Goal: Information Seeking & Learning: Learn about a topic

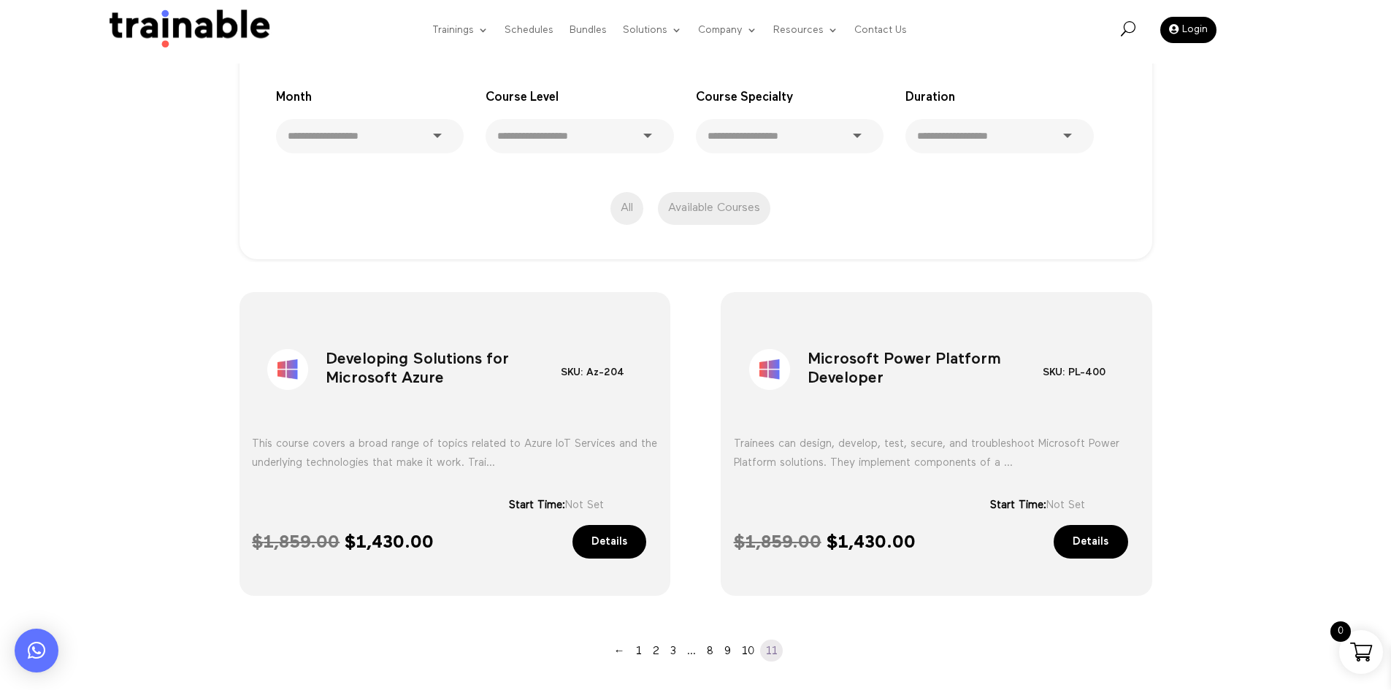
click at [406, 357] on h1 "Developing Solutions for Microsoft Azure" at bounding box center [443, 373] width 235 height 77
click at [407, 357] on h1 "Developing Solutions for Microsoft Azure" at bounding box center [443, 373] width 235 height 77
copy div "Developing Solutions for Microsoft Azure"
click at [754, 645] on link "10" at bounding box center [748, 651] width 24 height 22
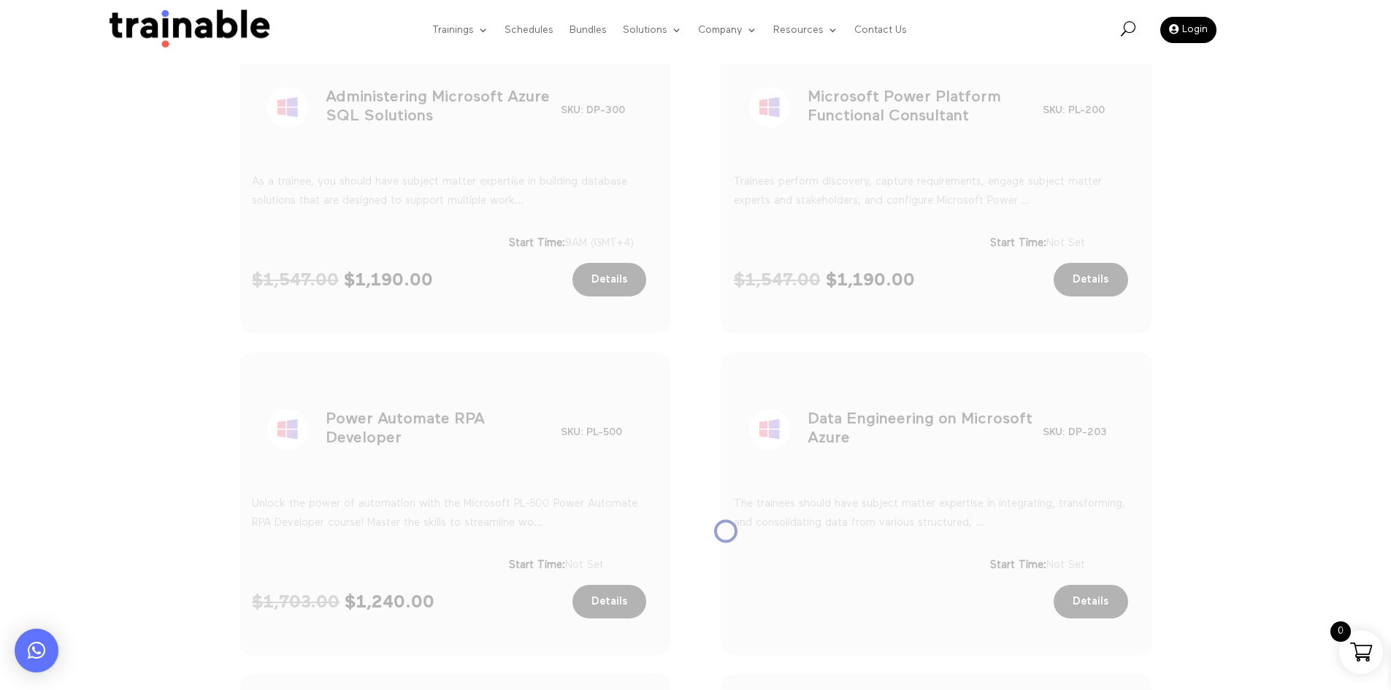
scroll to position [560, 0]
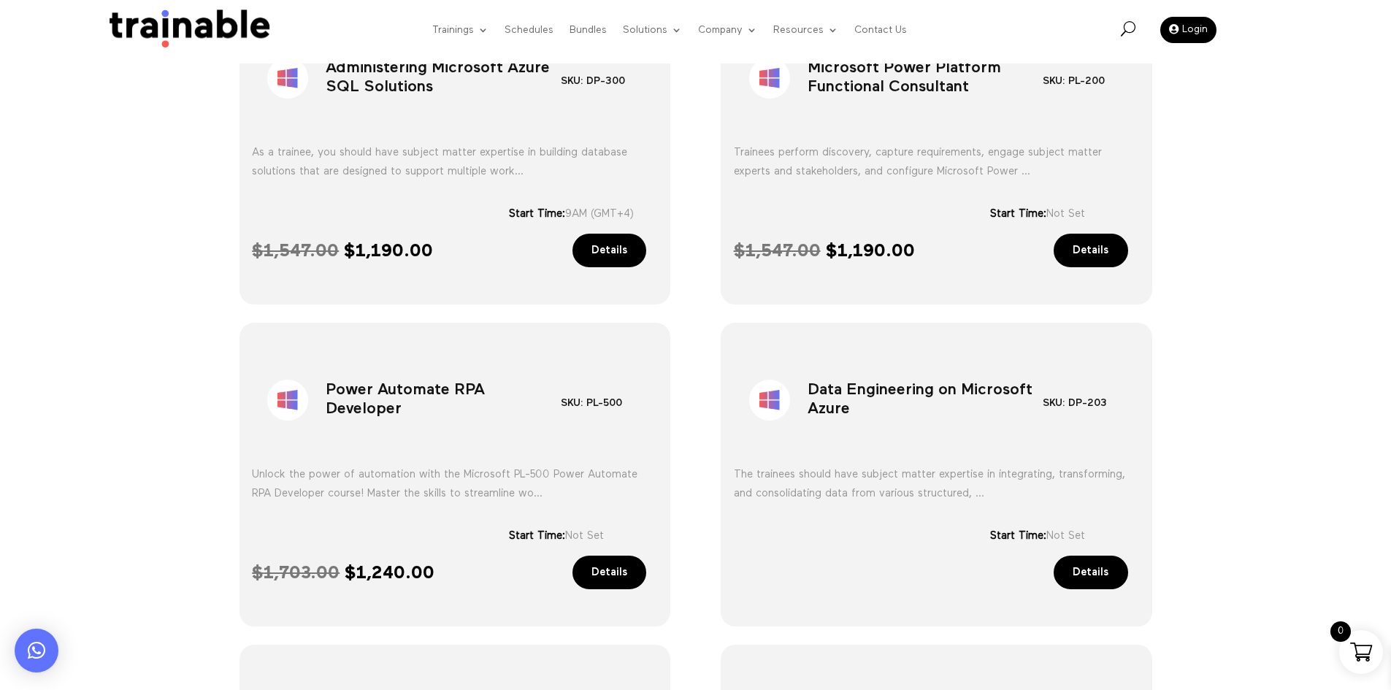
click at [524, 400] on h1 "Power Automate RPA Developer" at bounding box center [443, 403] width 235 height 77
copy div "Power Automate RPA Developer"
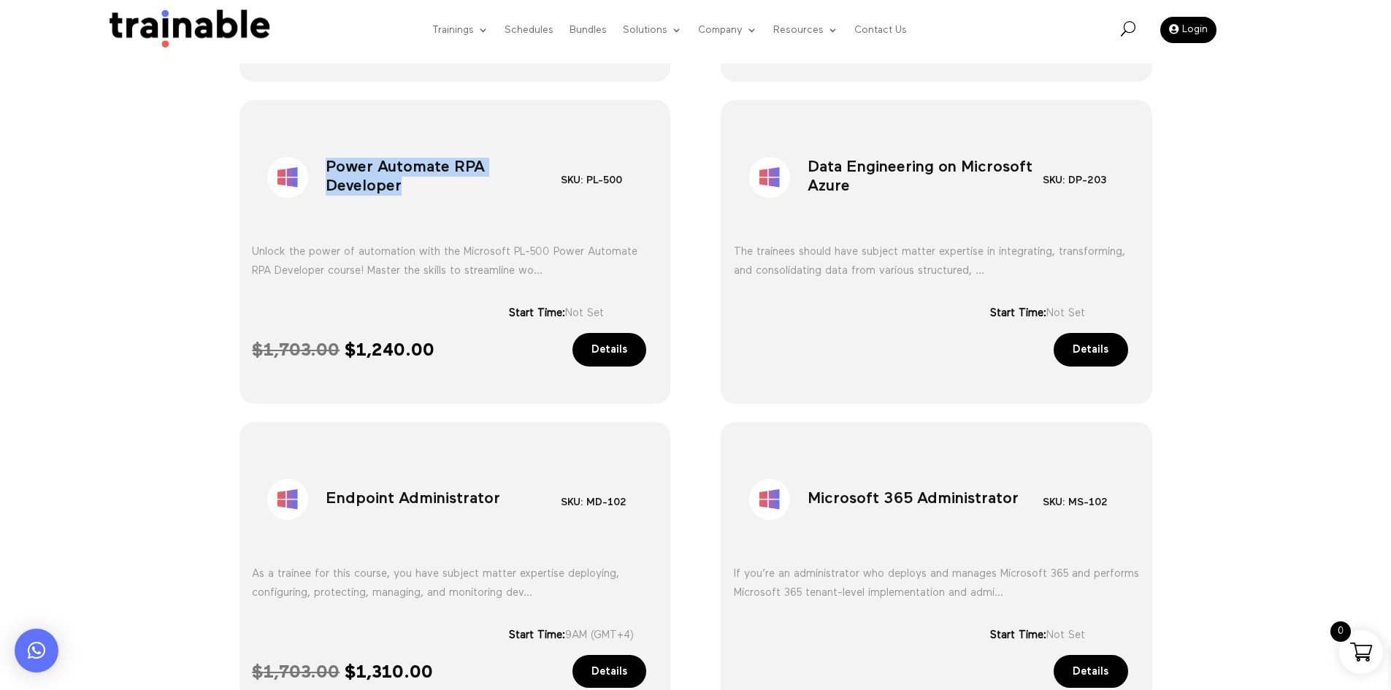
scroll to position [852, 0]
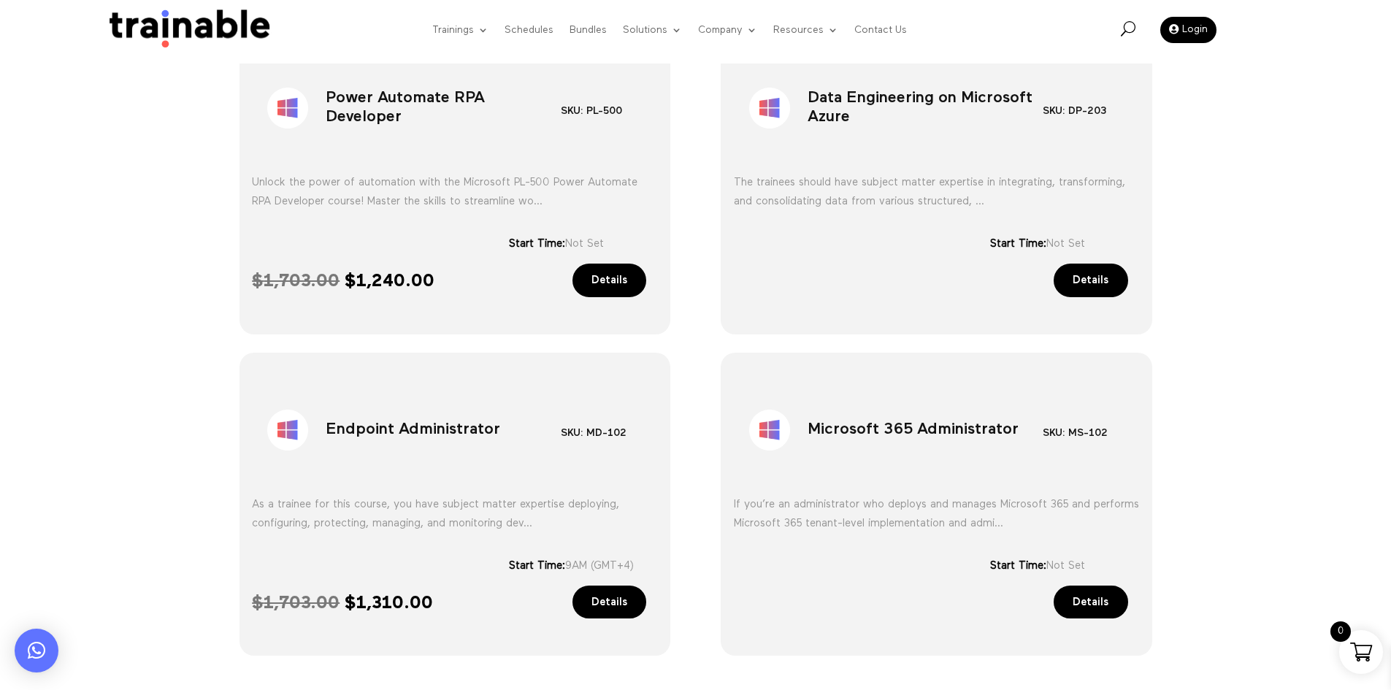
click at [431, 432] on h1 "Endpoint Administrator" at bounding box center [443, 433] width 235 height 77
copy div "Endpoint Administrator"
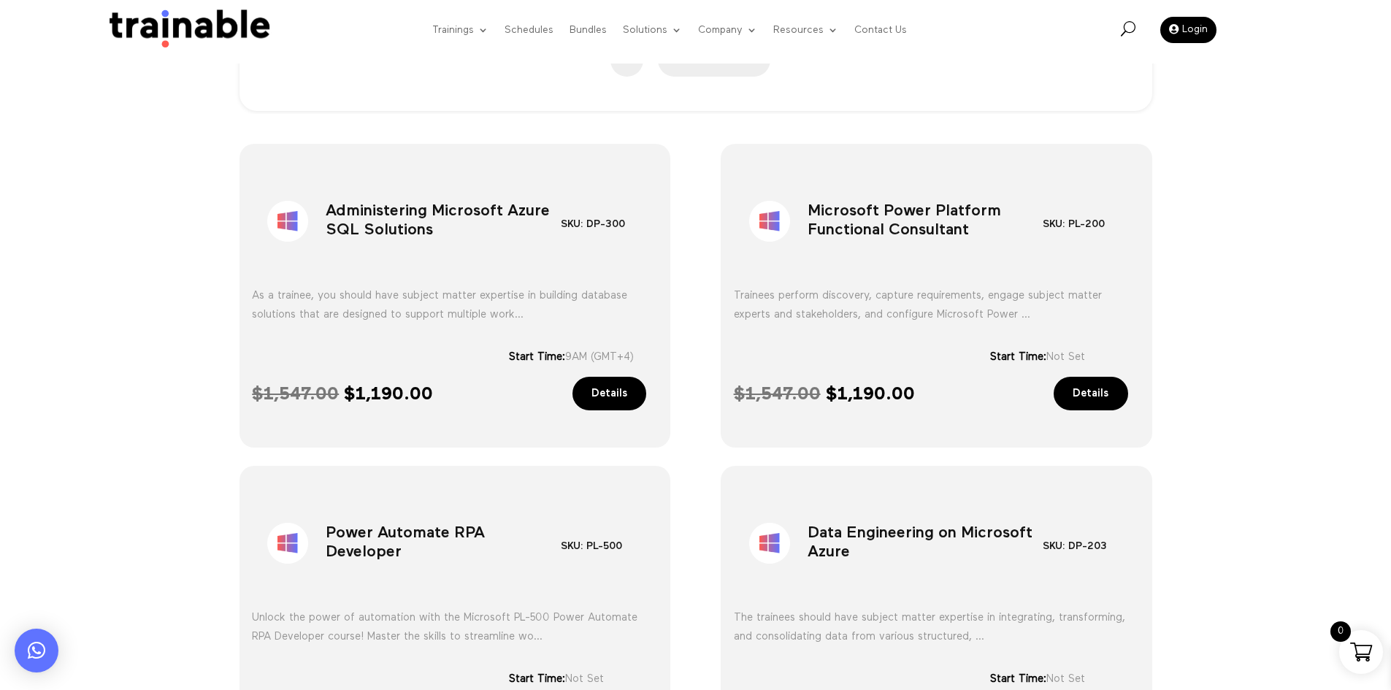
scroll to position [414, 0]
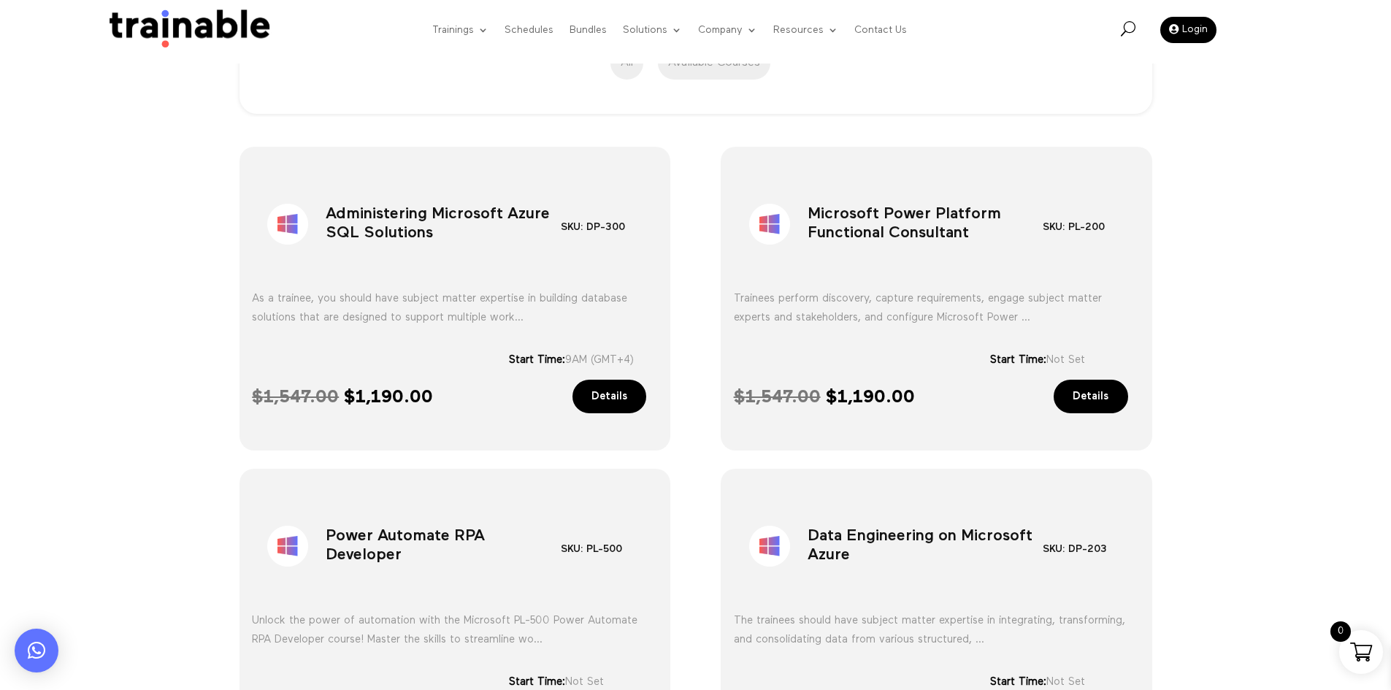
click at [906, 219] on h1 "Microsoft Power Platform Functional Consultant" at bounding box center [925, 227] width 235 height 77
click at [906, 220] on h1 "Microsoft Power Platform Functional Consultant" at bounding box center [925, 227] width 235 height 77
copy div "Microsoft Power Platform Functional Consultant"
click at [516, 191] on h1 "Administering Microsoft Azure SQL Solutions" at bounding box center [443, 227] width 235 height 77
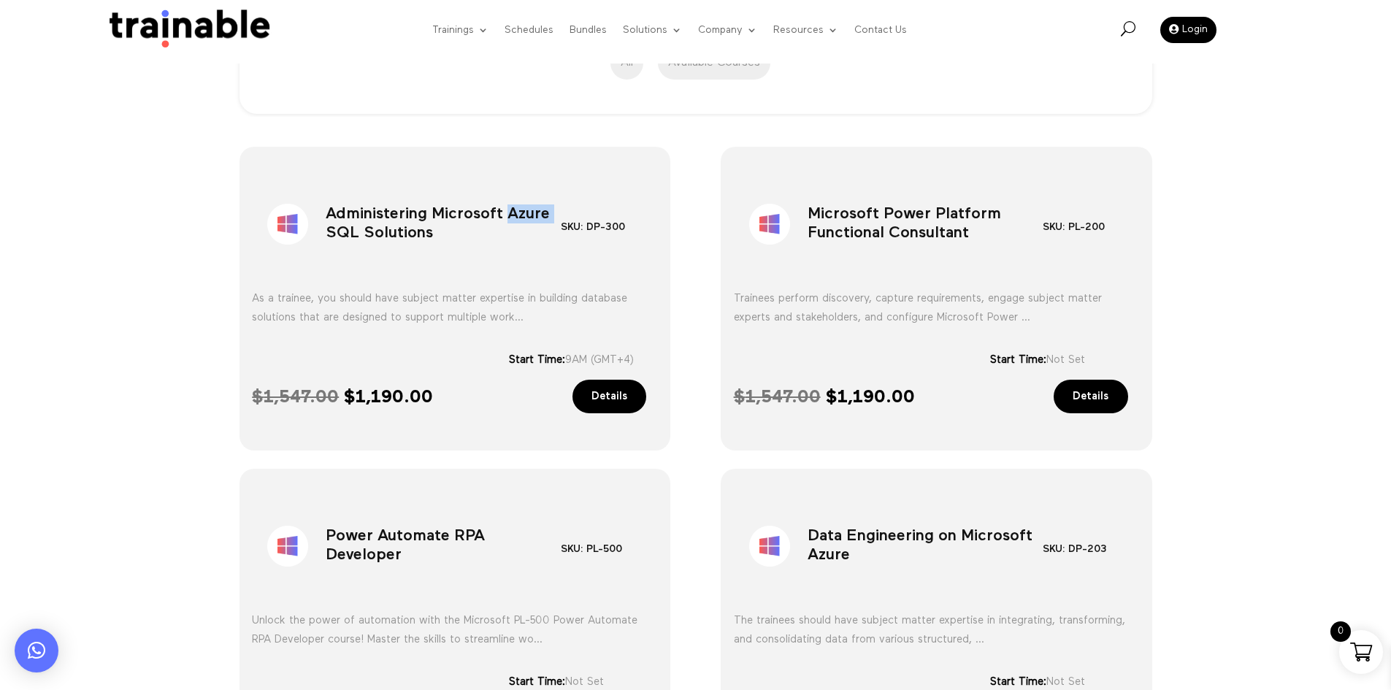
click at [516, 191] on h1 "Administering Microsoft Azure SQL Solutions" at bounding box center [443, 227] width 235 height 77
click at [516, 190] on h1 "Administering Microsoft Azure SQL Solutions" at bounding box center [443, 227] width 235 height 77
click at [446, 224] on h1 "Administering Microsoft Azure SQL Solutions" at bounding box center [443, 227] width 235 height 77
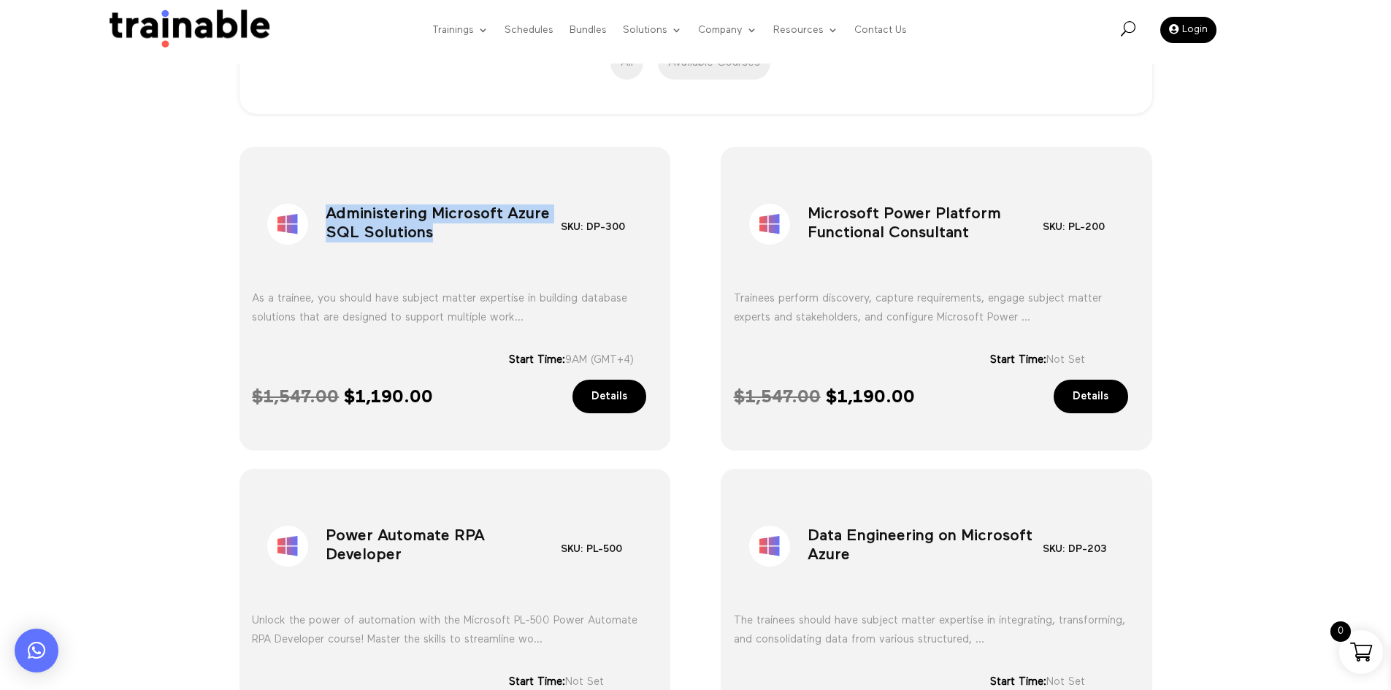
copy div "Administering Microsoft Azure SQL Solutions"
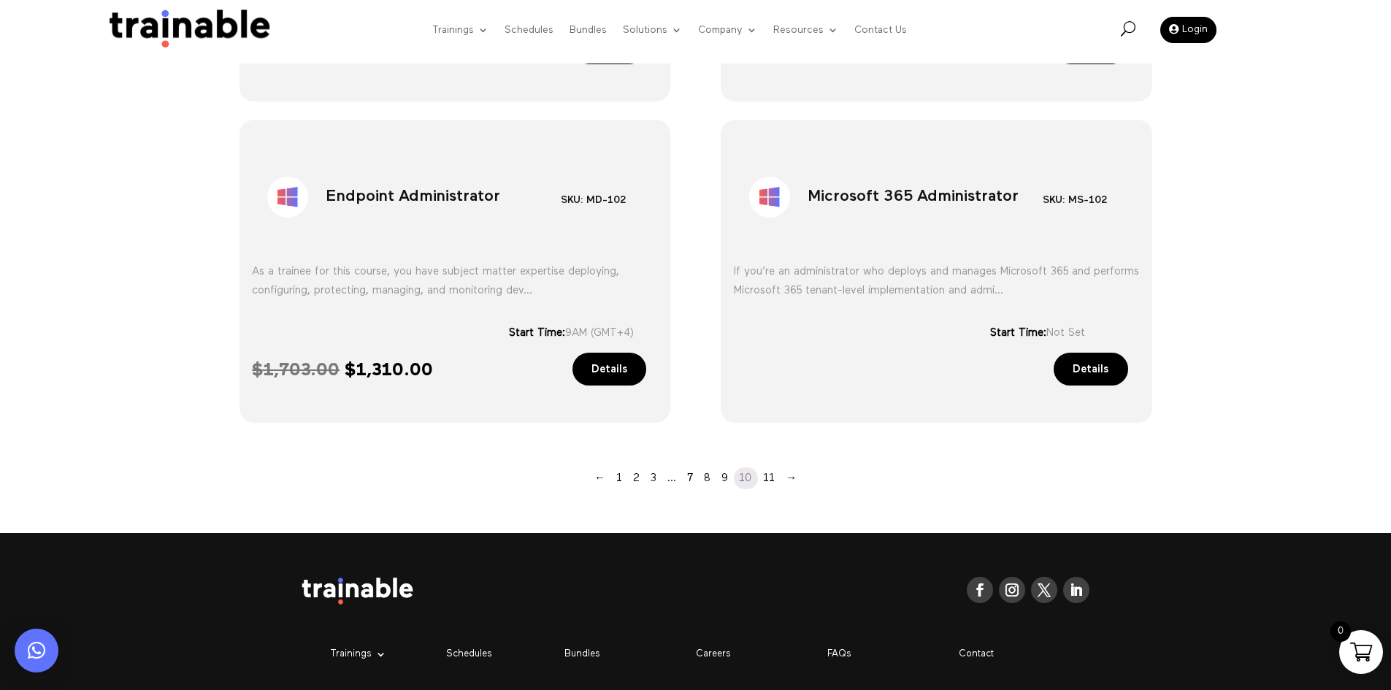
scroll to position [1205, 0]
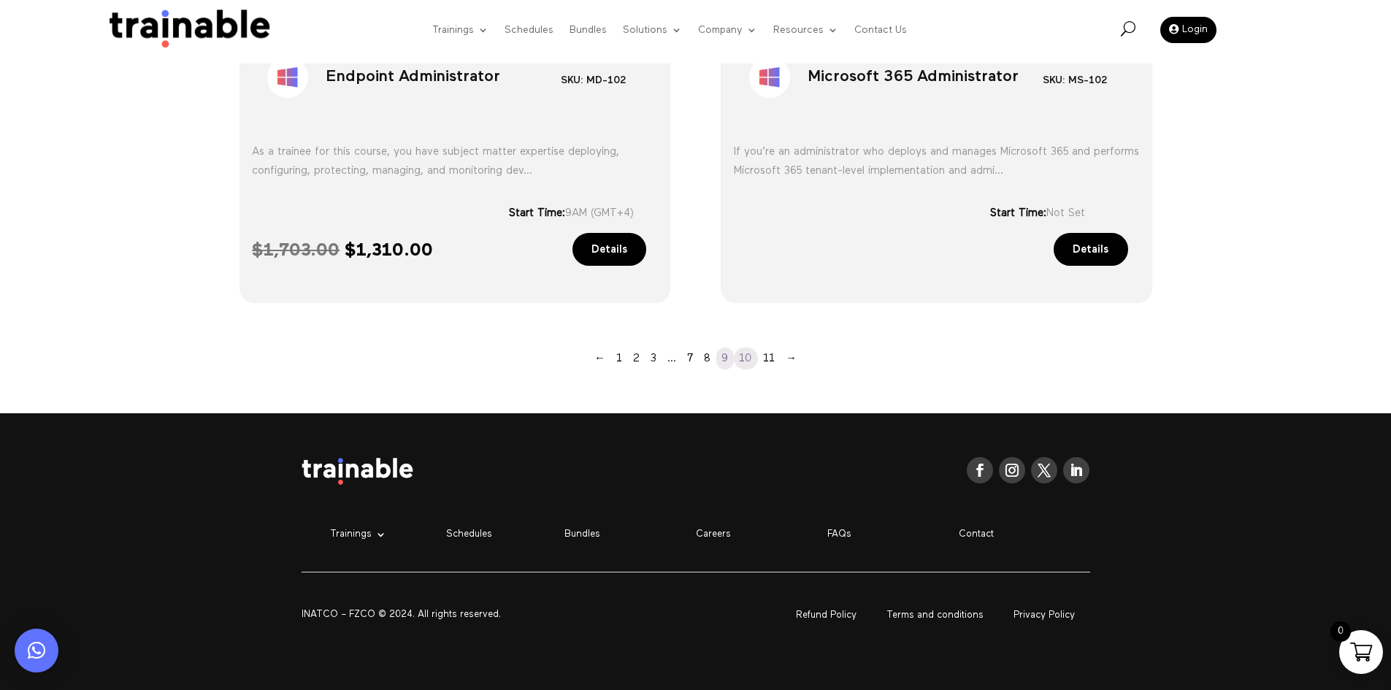
click at [722, 366] on link "9" at bounding box center [726, 359] width 18 height 22
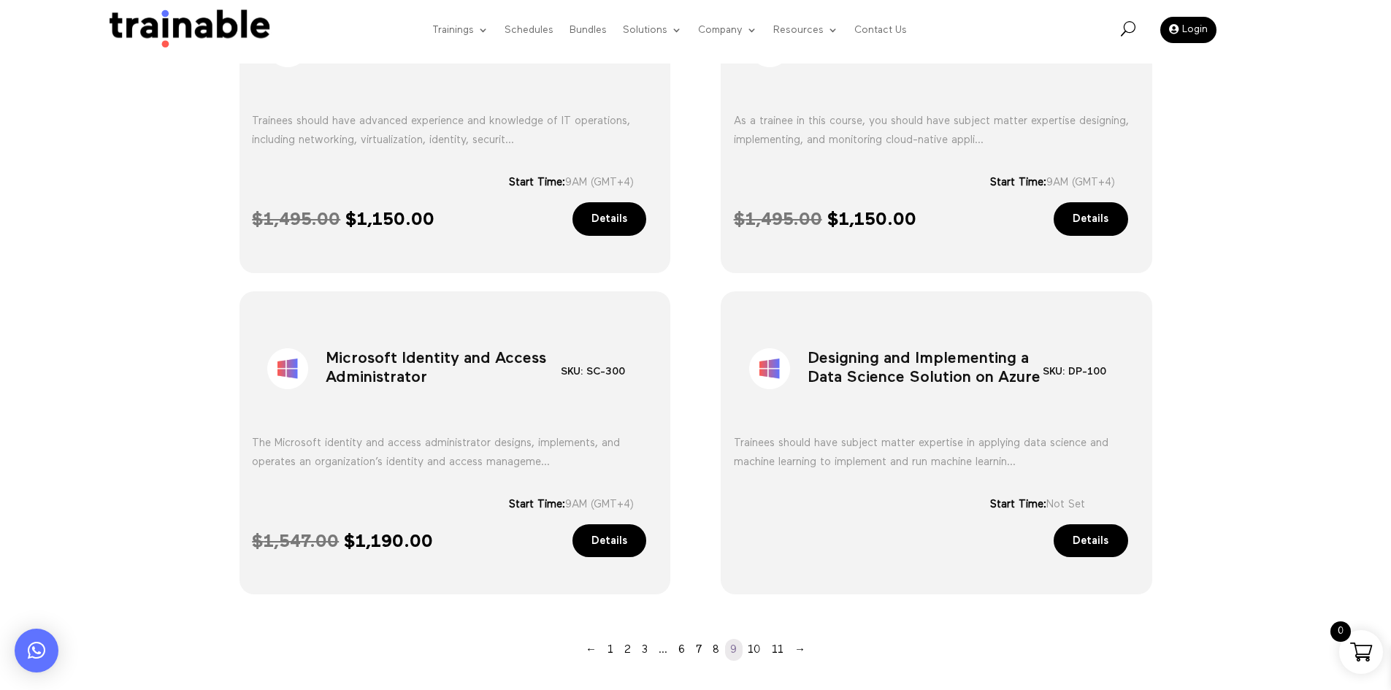
scroll to position [913, 0]
click at [389, 366] on h1 "Microsoft Identity and Access Administrator" at bounding box center [443, 373] width 235 height 77
copy div "Microsoft Identity and Access Administrator"
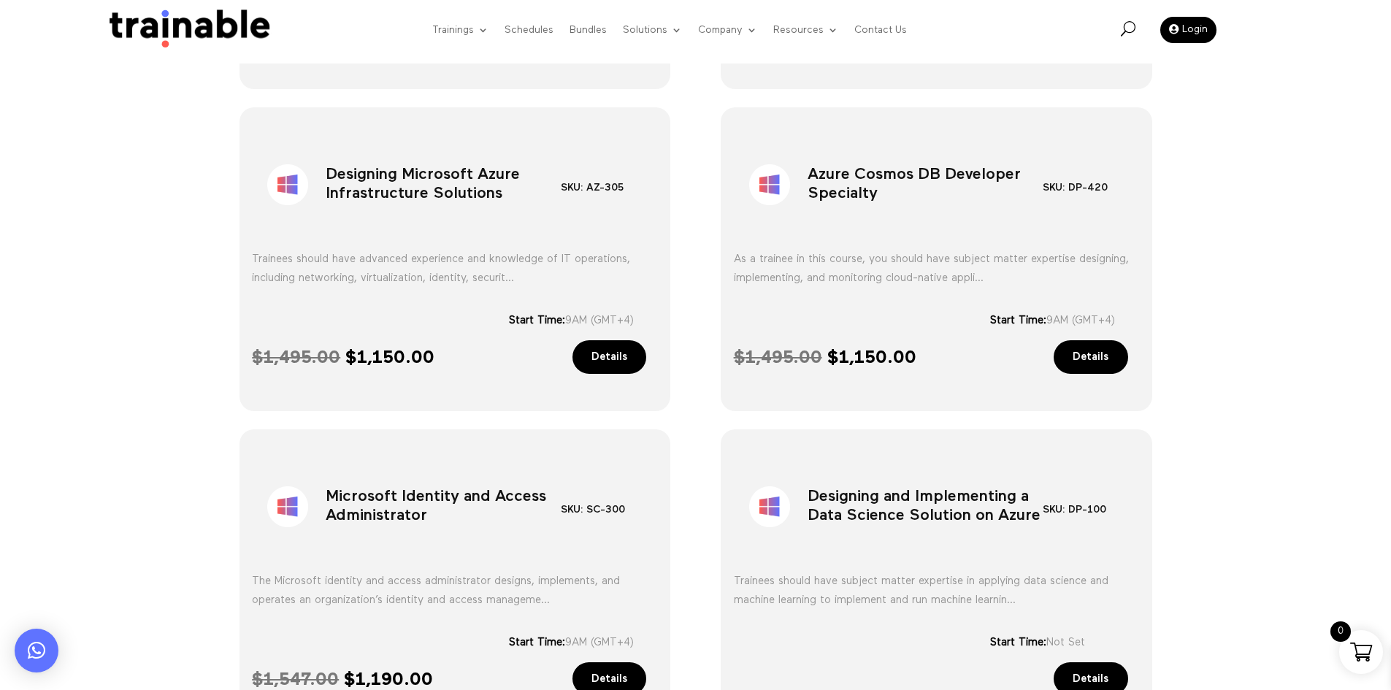
scroll to position [621, 0]
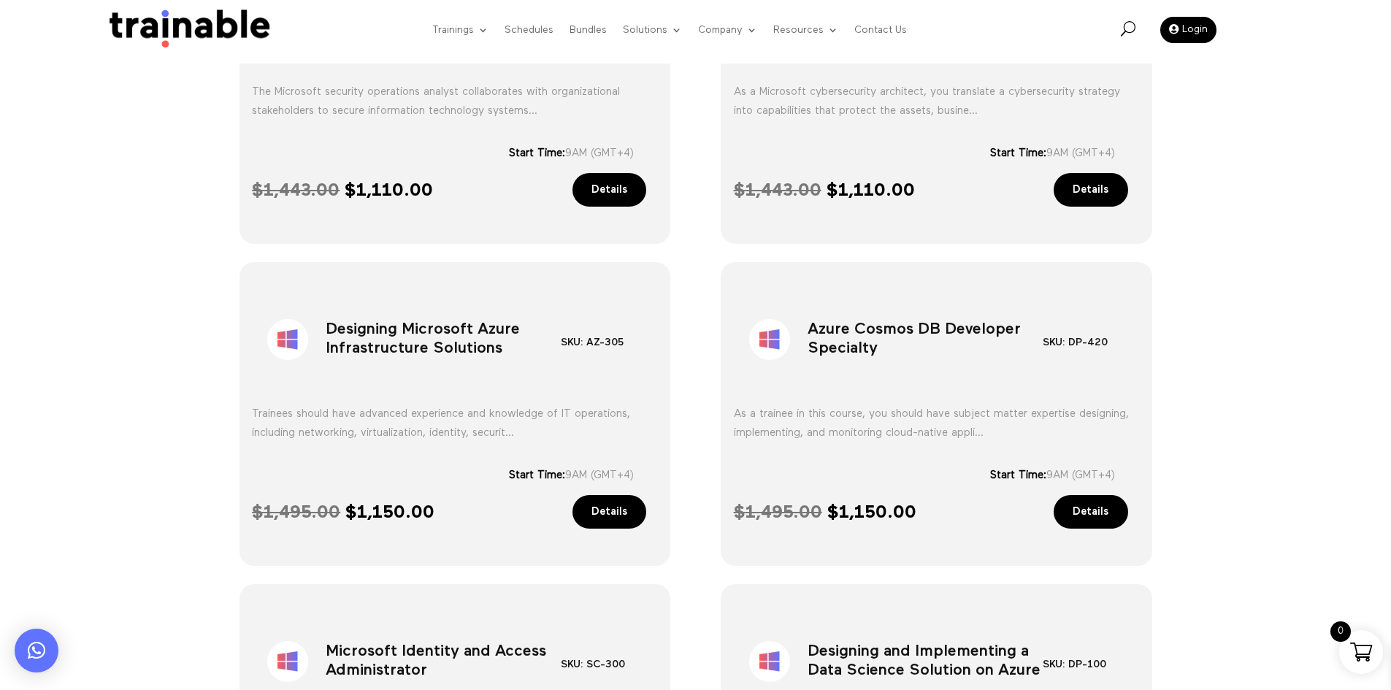
click at [871, 324] on h1 "Azure Cosmos DB Developer Specialty" at bounding box center [925, 343] width 235 height 77
copy div "Azure Cosmos DB Developer Specialty"
click at [391, 313] on h1 "Designing Microsoft Azure Infrastructure Solutions" at bounding box center [443, 343] width 235 height 77
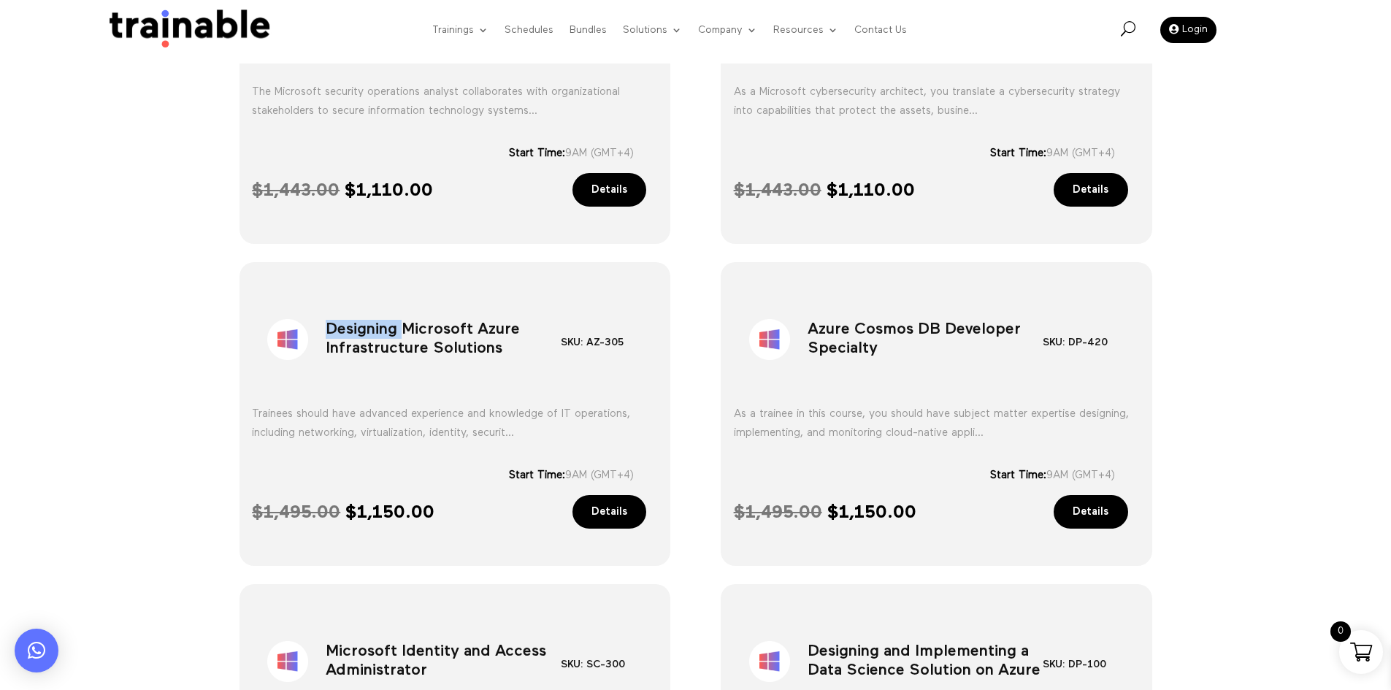
click at [391, 313] on h1 "Designing Microsoft Azure Infrastructure Solutions" at bounding box center [443, 343] width 235 height 77
copy div "Designing Microsoft Azure Infrastructure Solutions"
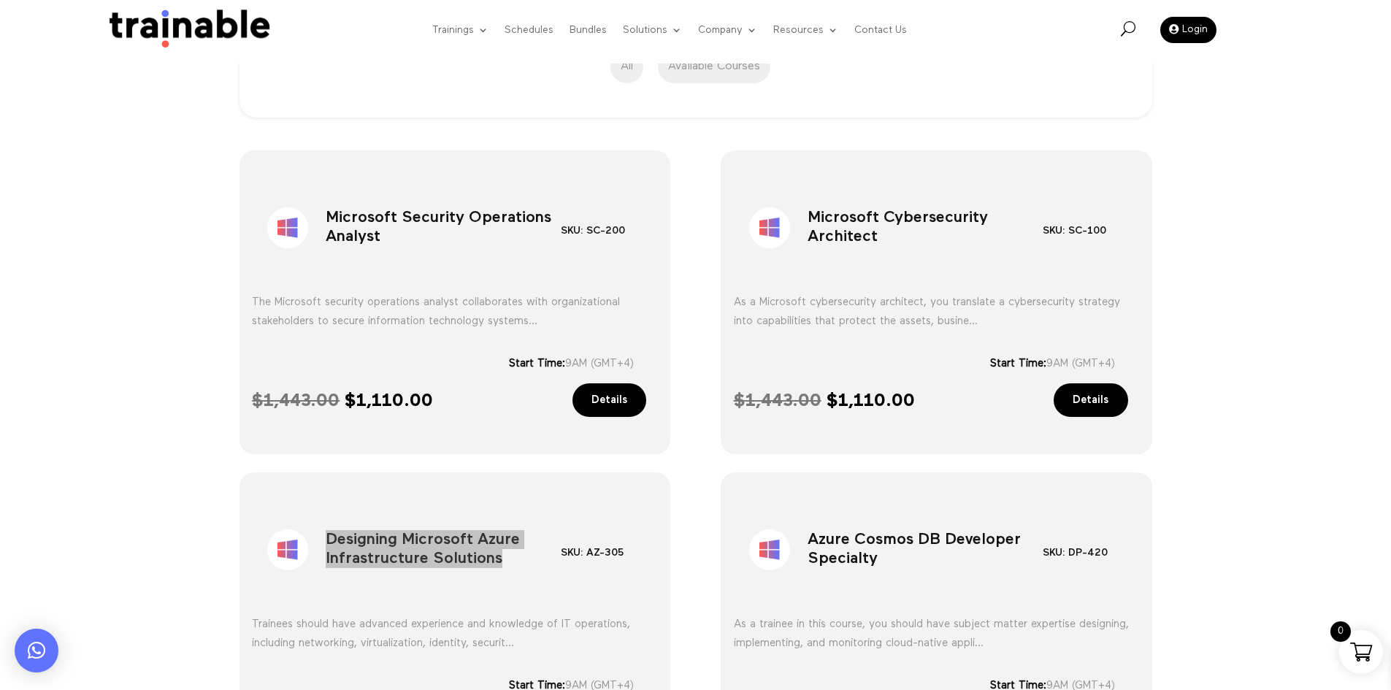
scroll to position [402, 0]
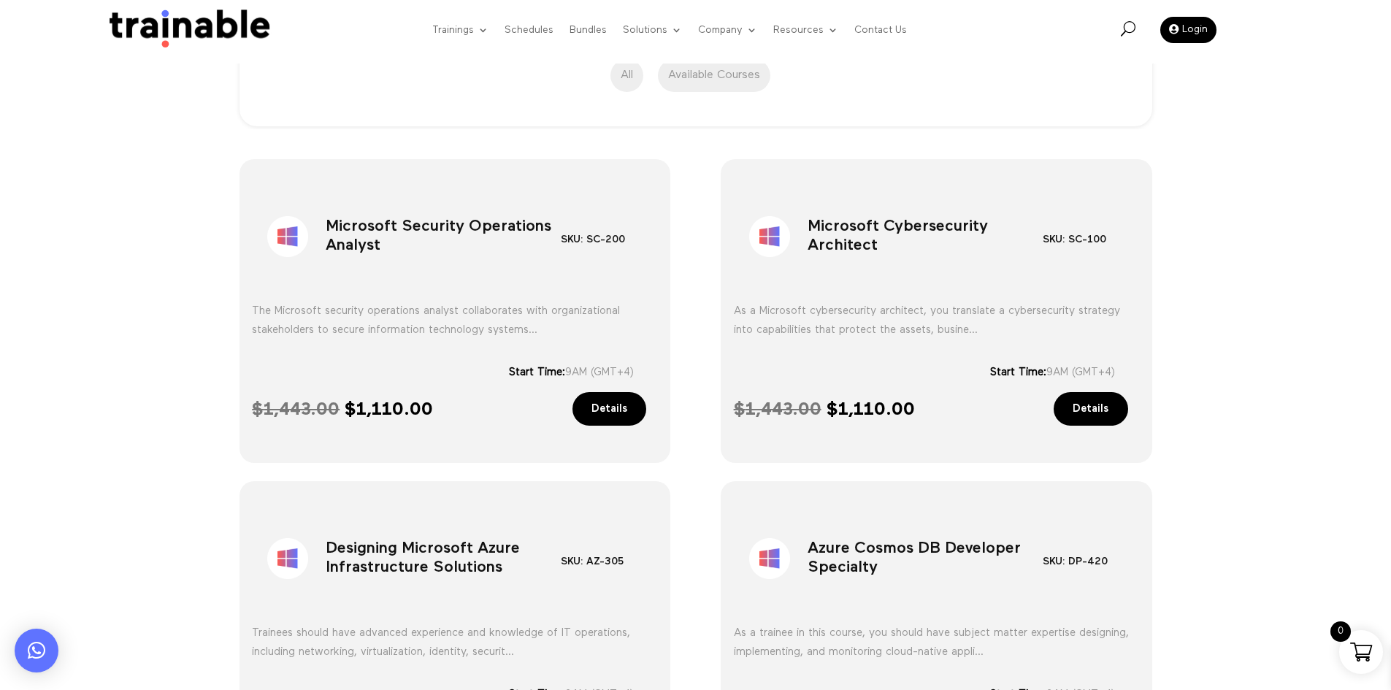
click at [886, 261] on h1 "Microsoft Cybersecurity Architect" at bounding box center [925, 240] width 235 height 77
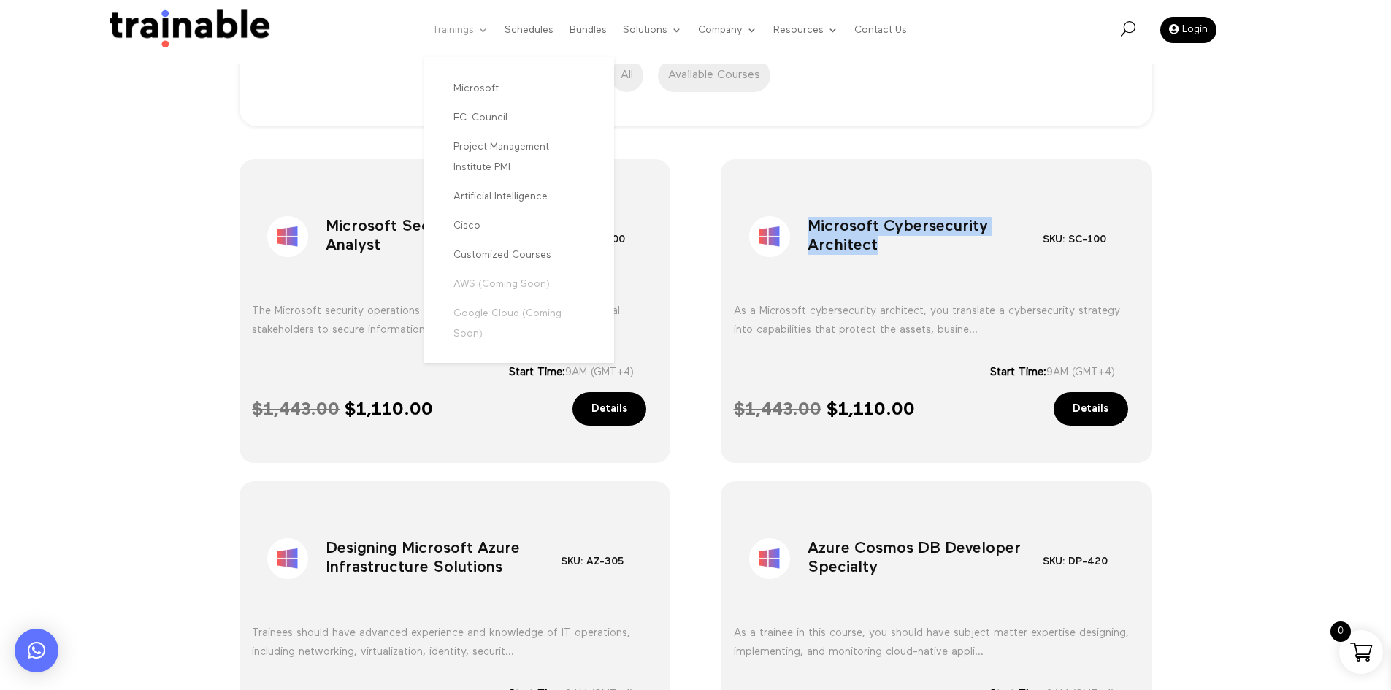
copy div "Microsoft Cybersecurity Architect"
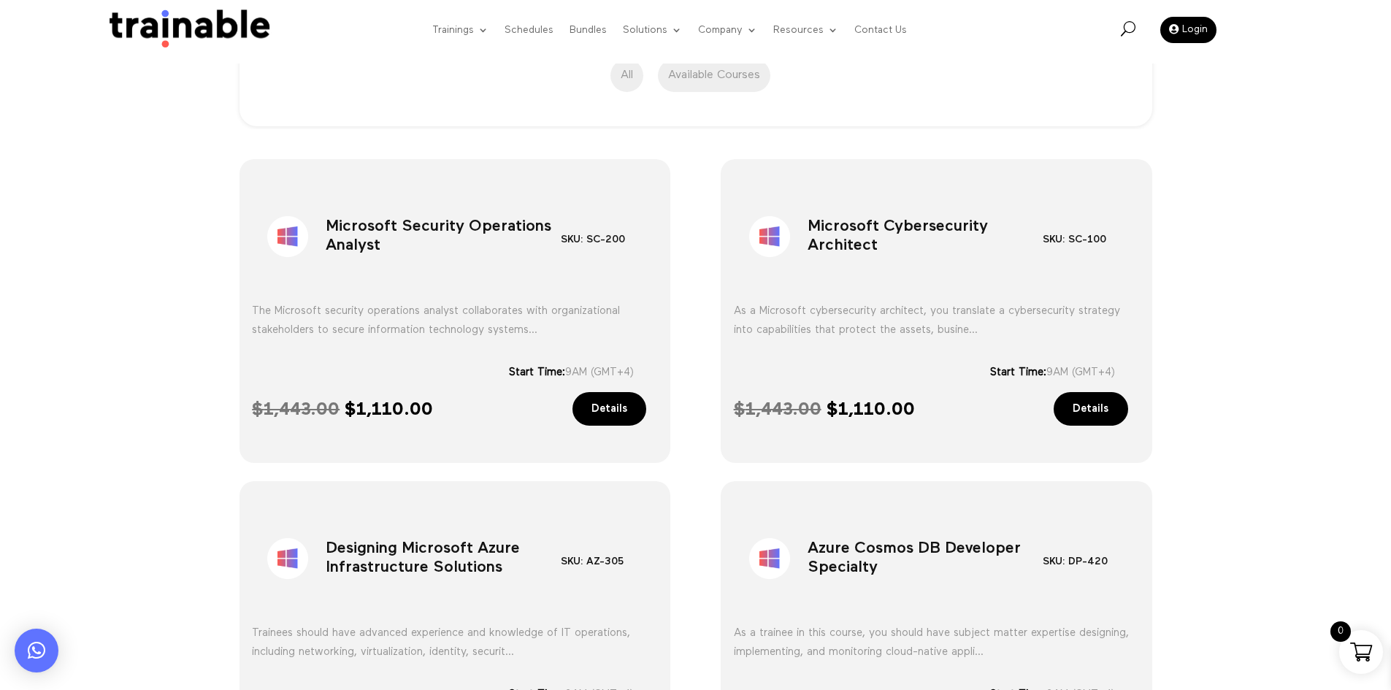
click at [338, 270] on h1 "Microsoft Security Operations Analyst" at bounding box center [443, 240] width 235 height 77
copy div "Microsoft Security Operations Analyst"
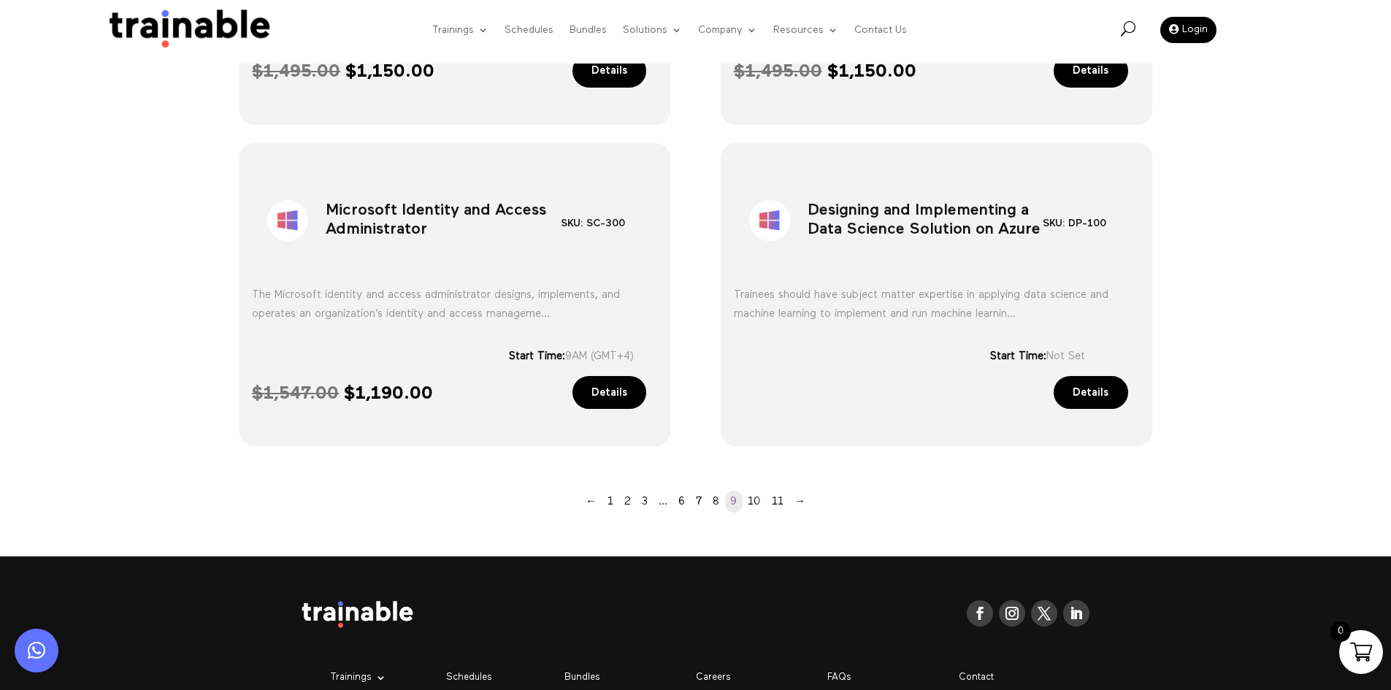
scroll to position [840, 0]
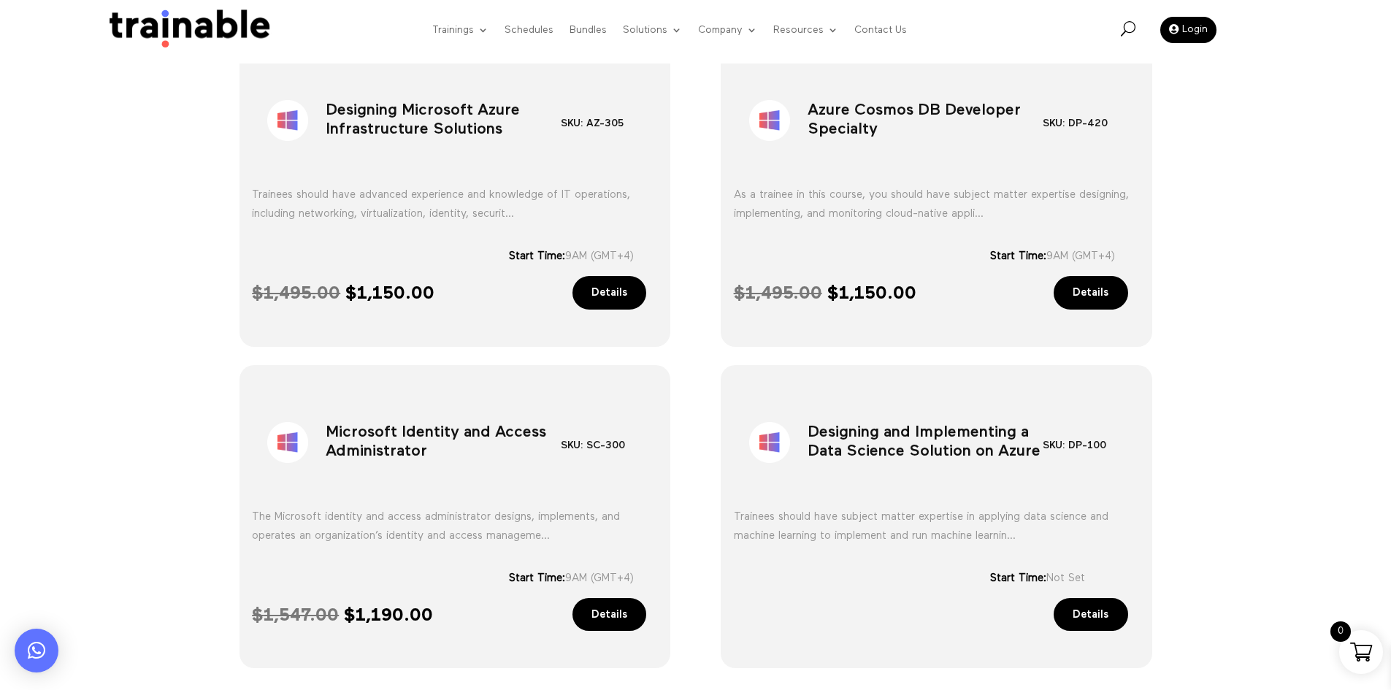
click at [851, 142] on h1 "Azure Cosmos DB Developer Specialty" at bounding box center [925, 123] width 235 height 77
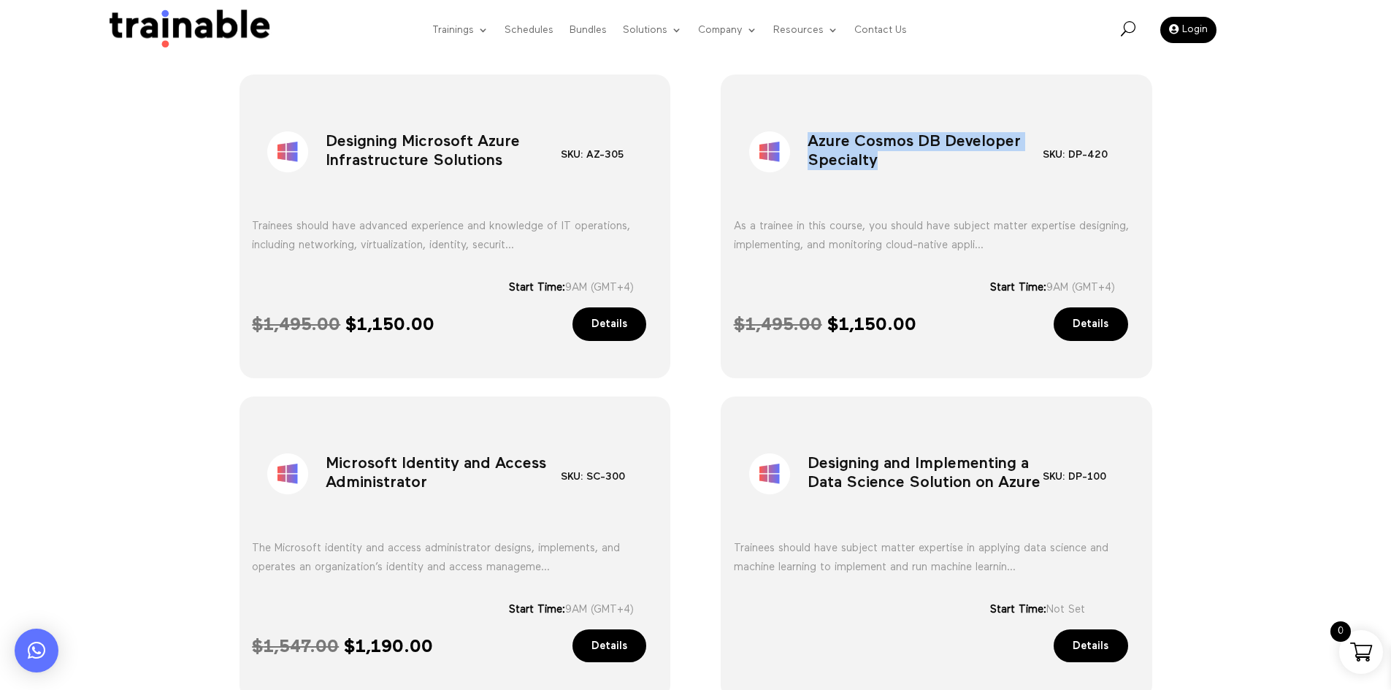
scroll to position [475, 0]
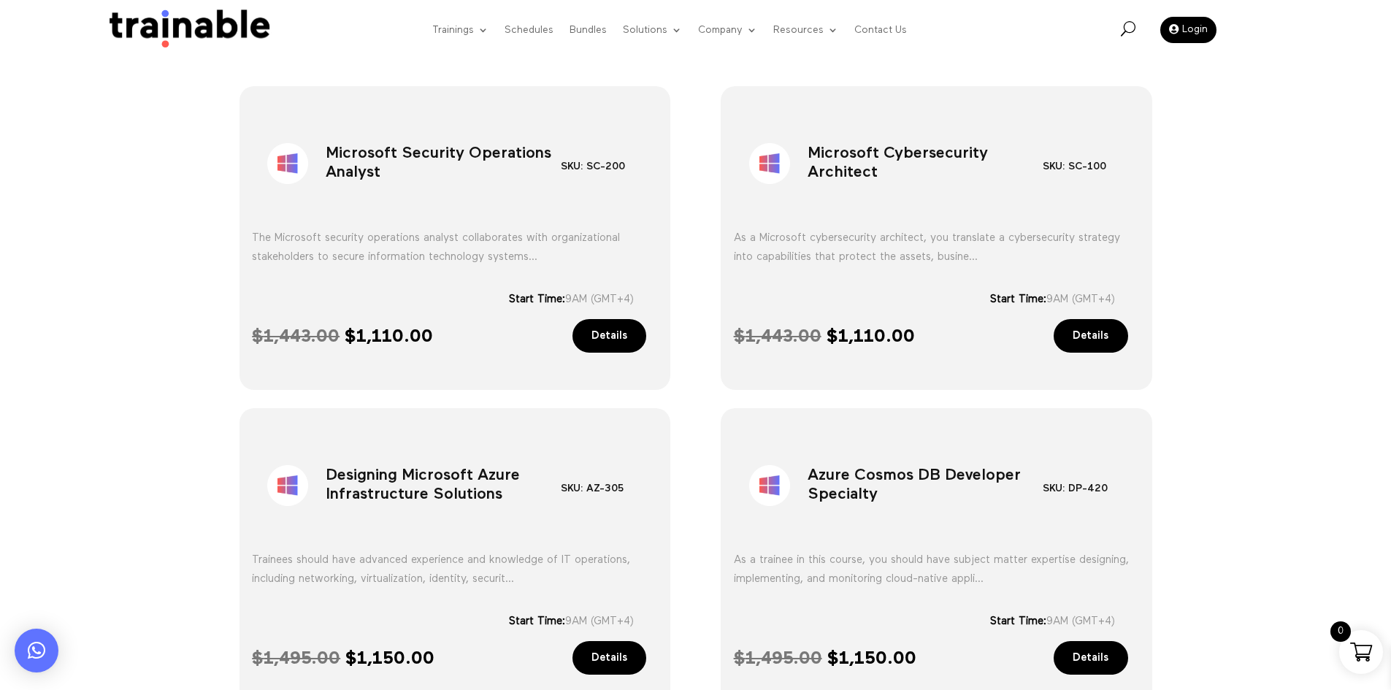
click at [469, 159] on h1 "Microsoft Security Operations Analyst" at bounding box center [443, 167] width 235 height 77
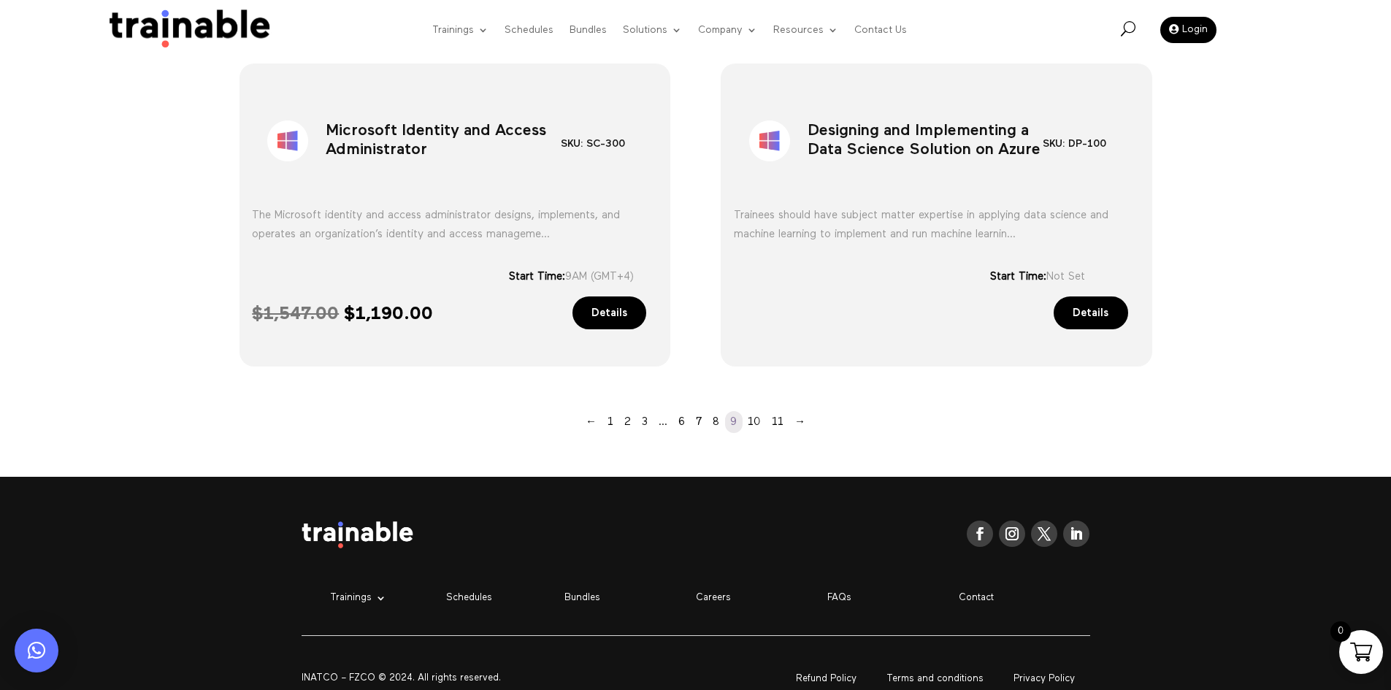
scroll to position [1205, 0]
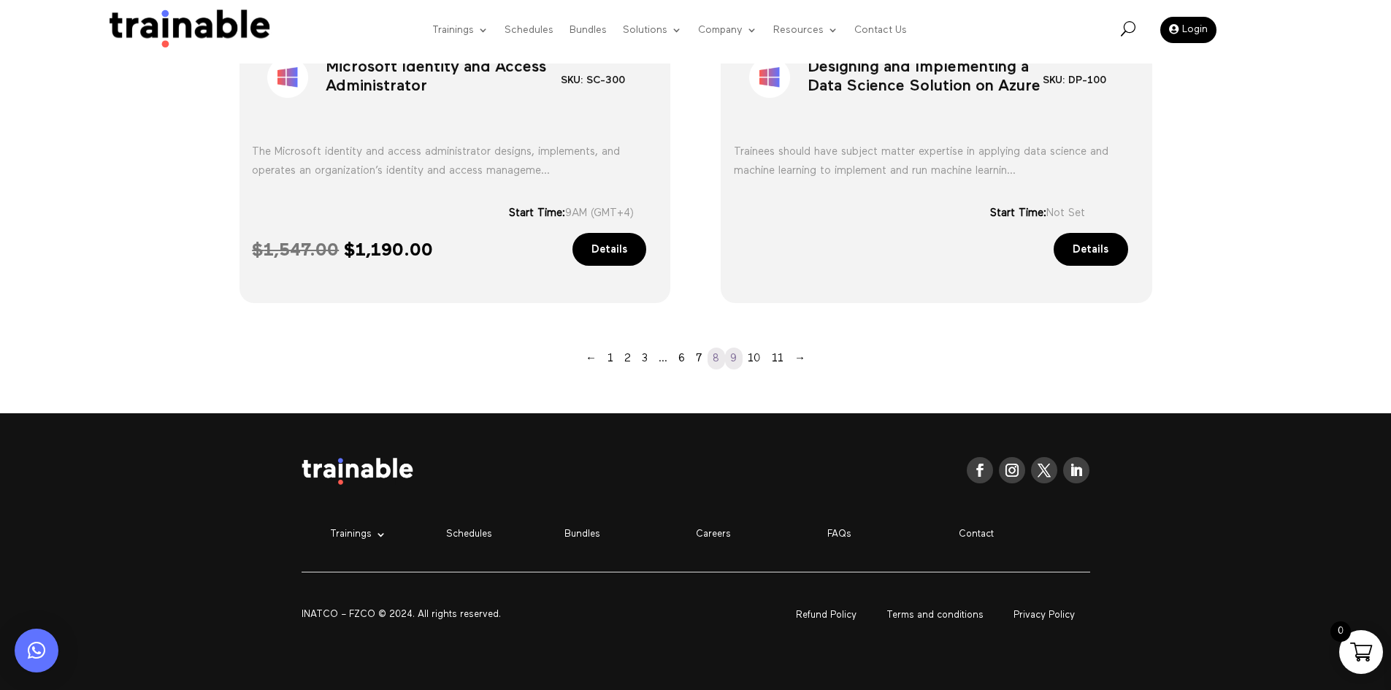
click at [711, 359] on link "8" at bounding box center [717, 359] width 18 height 22
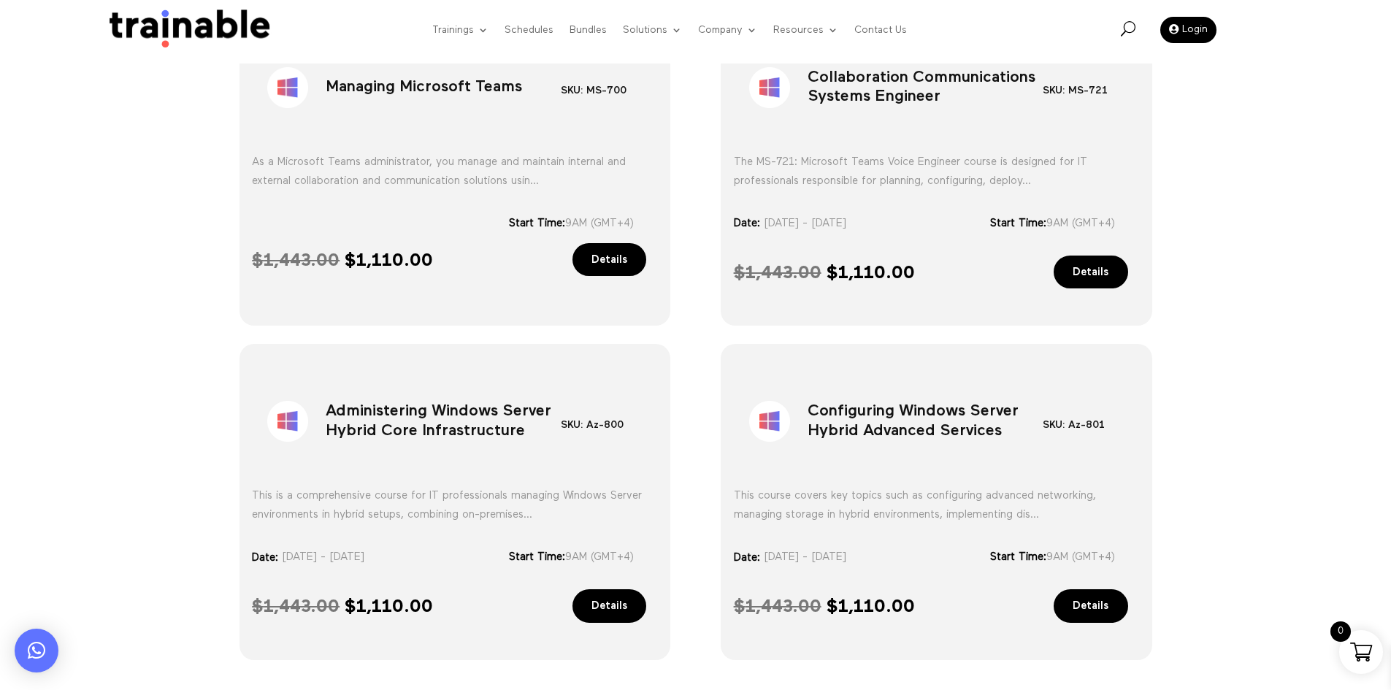
scroll to position [998, 0]
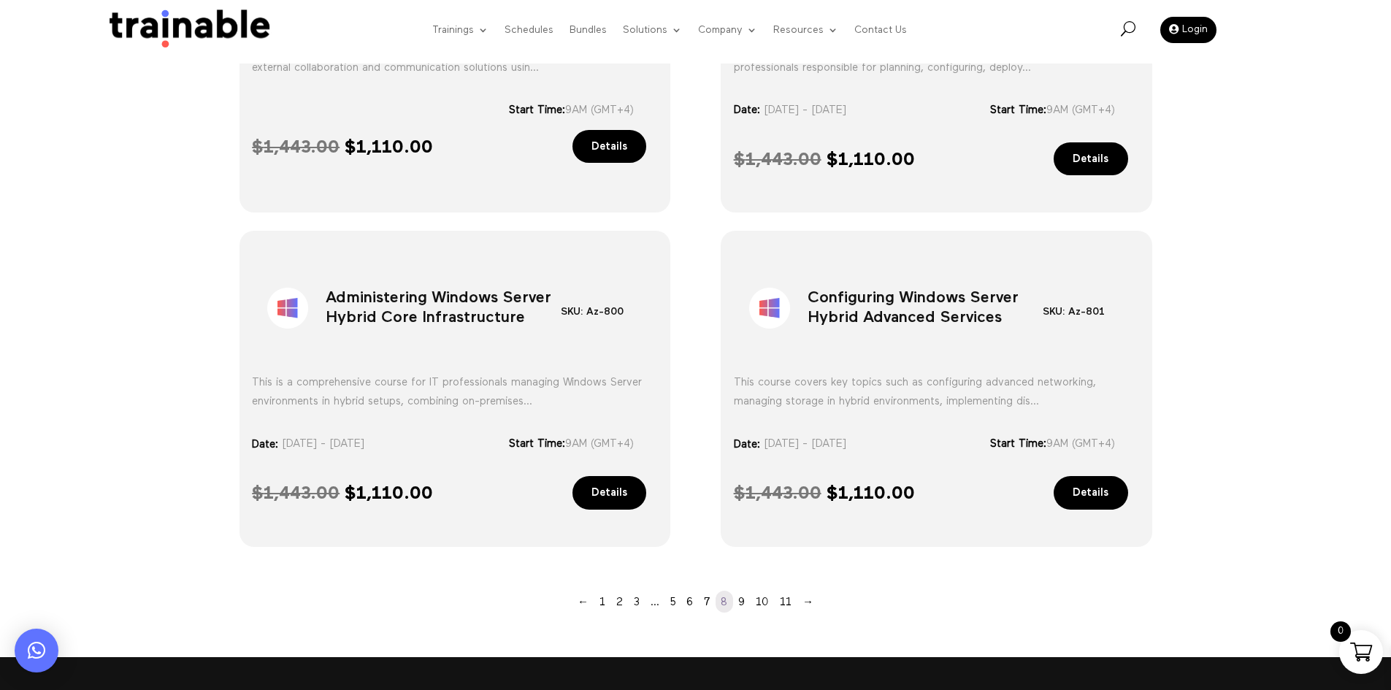
click at [1101, 492] on link "Details" at bounding box center [1091, 493] width 75 height 34
click at [855, 302] on h1 "Configuring Windows Server Hybrid Advanced Services" at bounding box center [925, 311] width 235 height 77
click at [1205, 338] on div "Sale! Microsoft Azure Administrator SKU: Az-104 Category: Microsoft" at bounding box center [695, 95] width 1391 height 1125
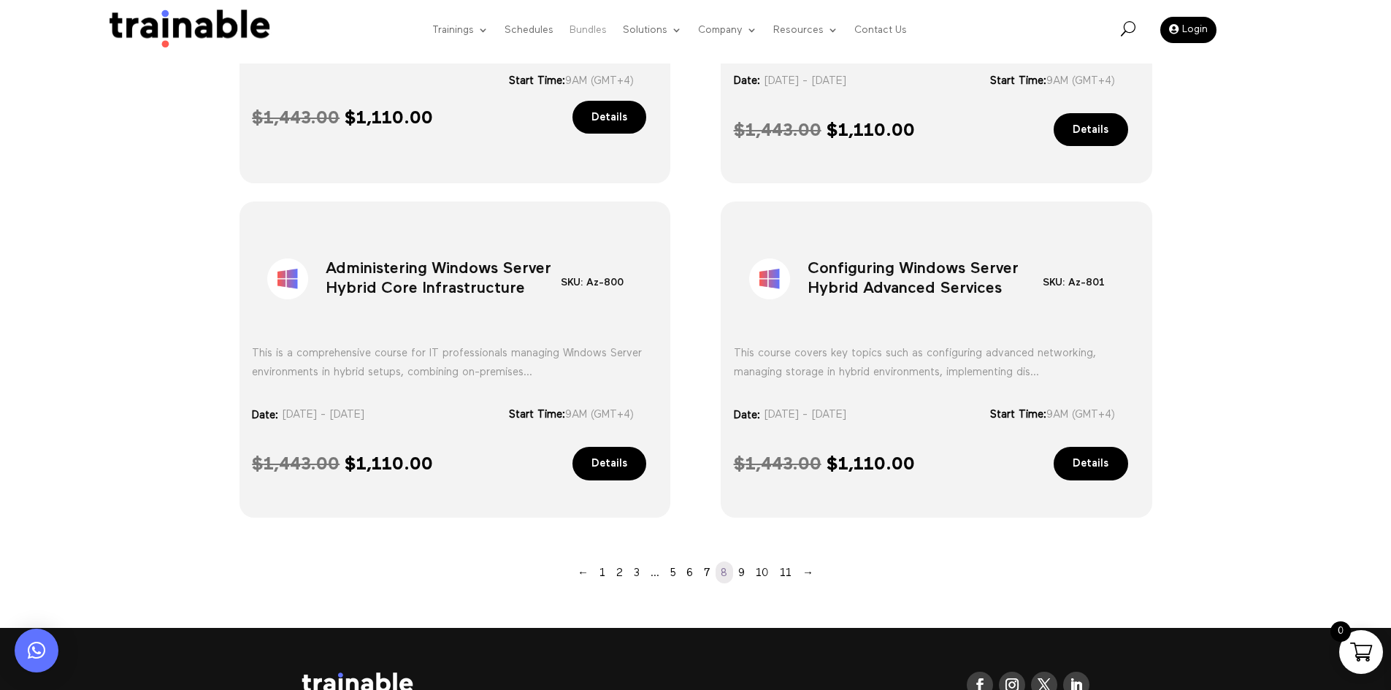
scroll to position [1023, 0]
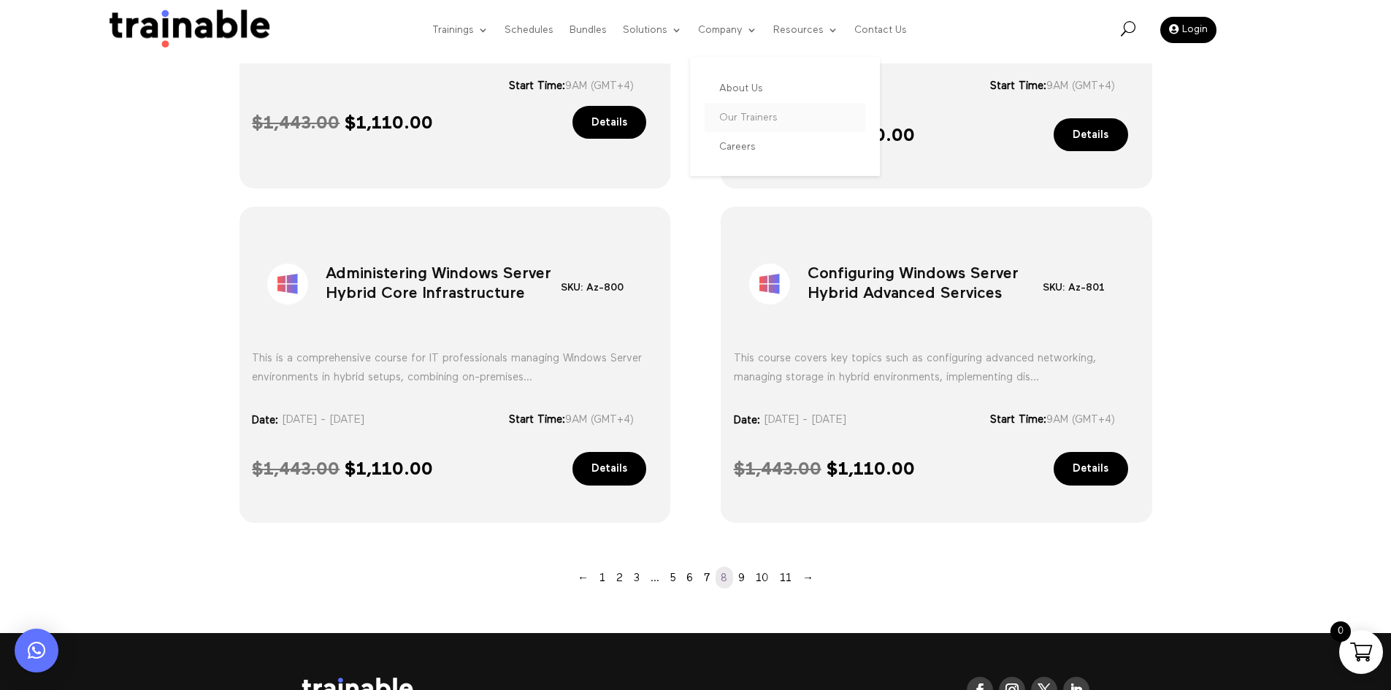
click at [765, 122] on link "Our Trainers" at bounding box center [785, 117] width 161 height 29
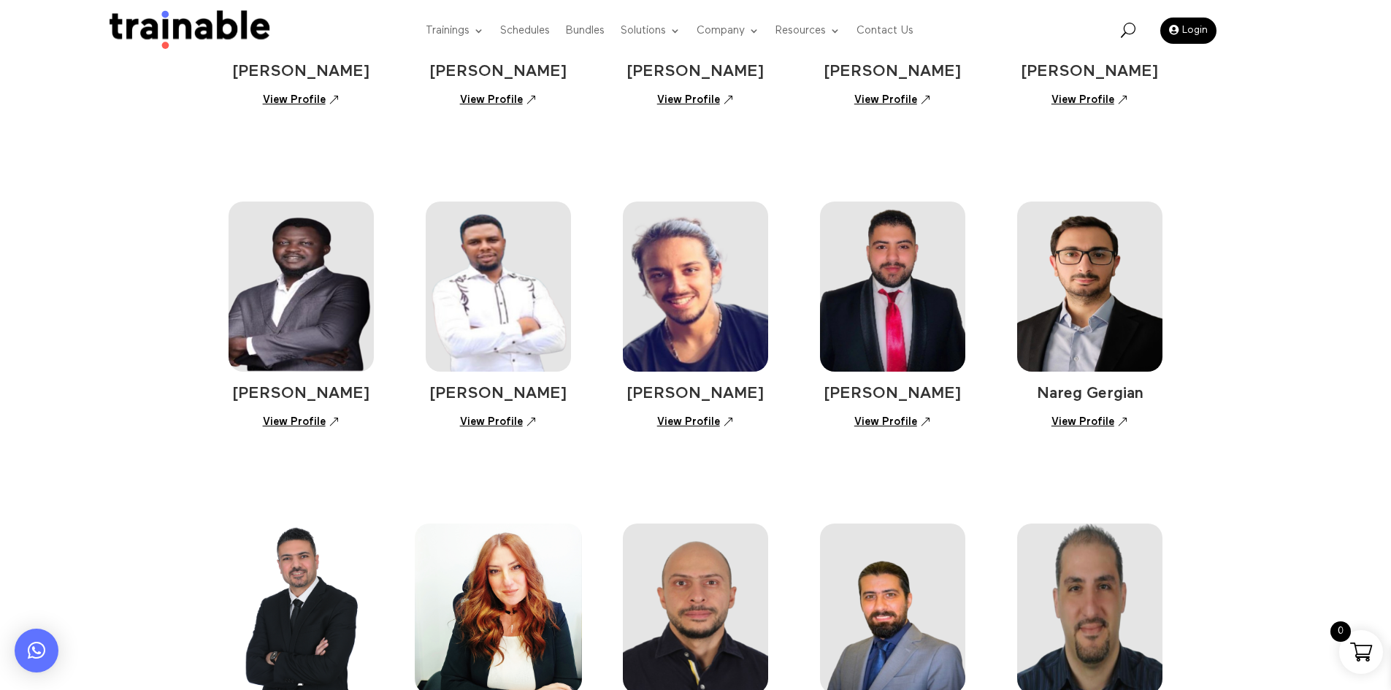
scroll to position [365, 0]
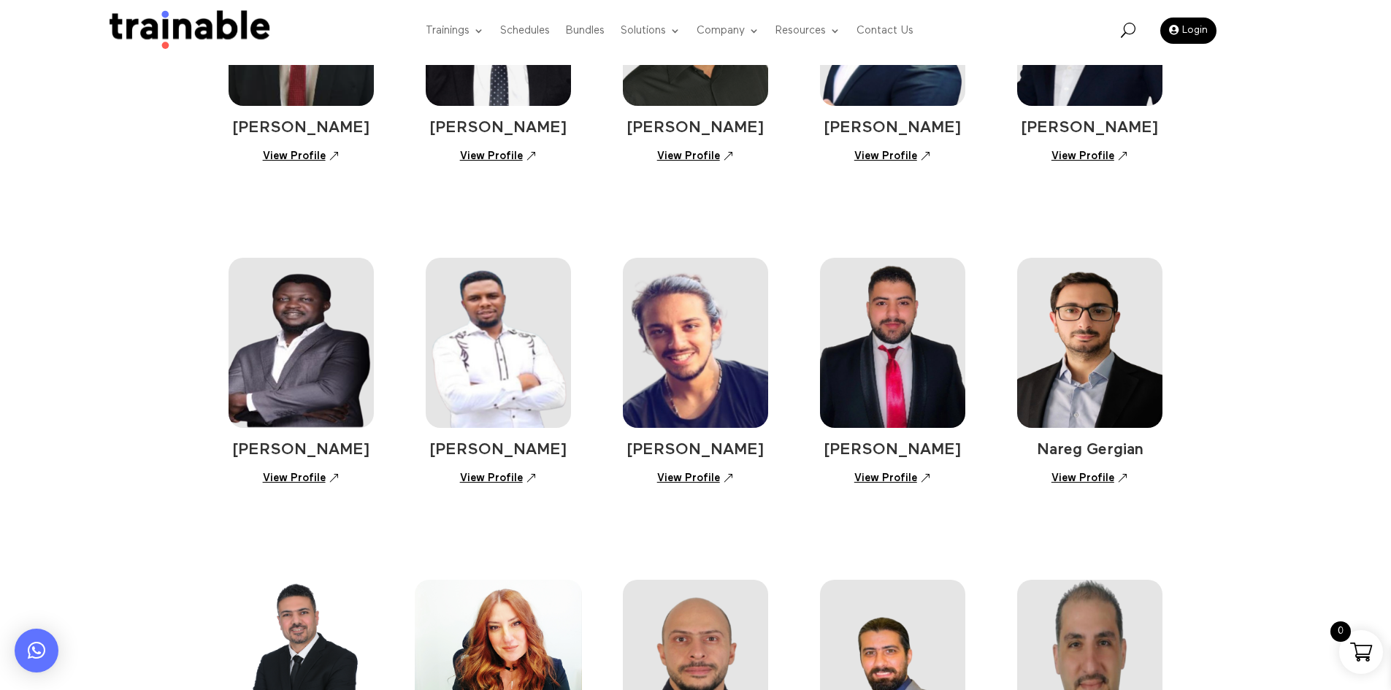
click at [289, 486] on link "View Profile" at bounding box center [301, 478] width 93 height 26
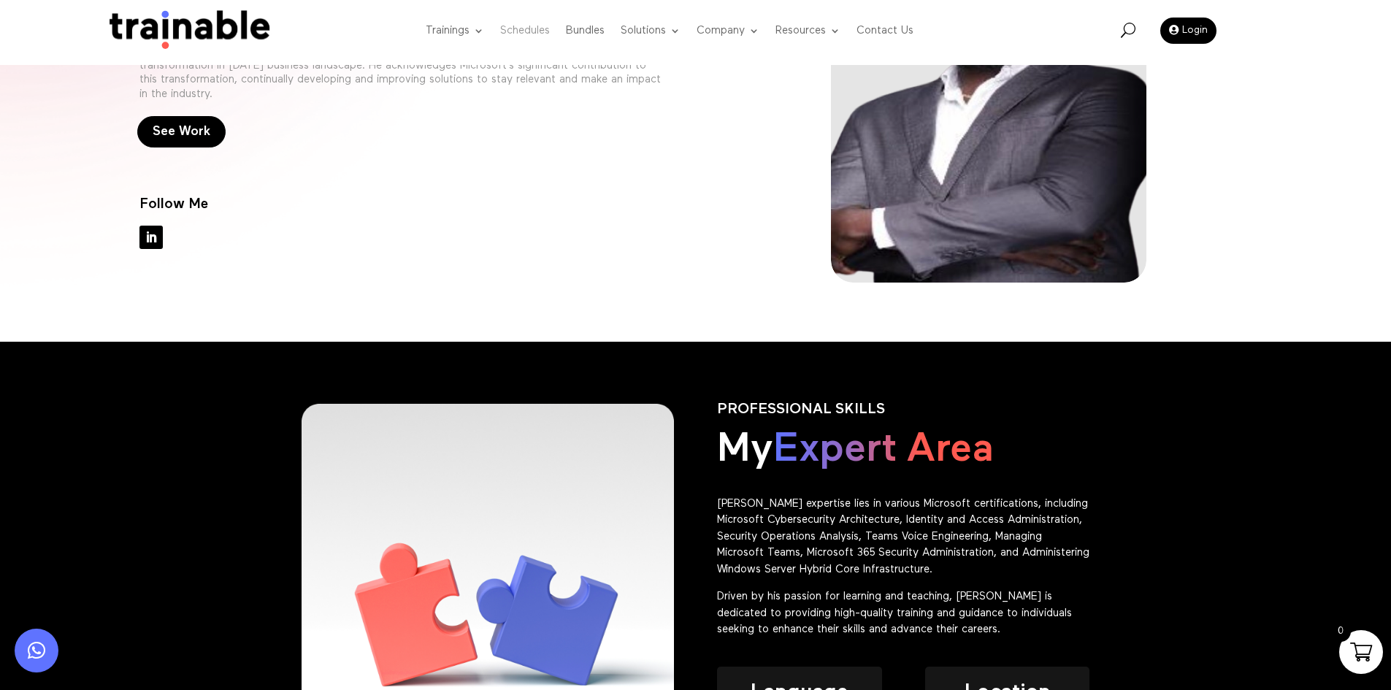
scroll to position [73, 0]
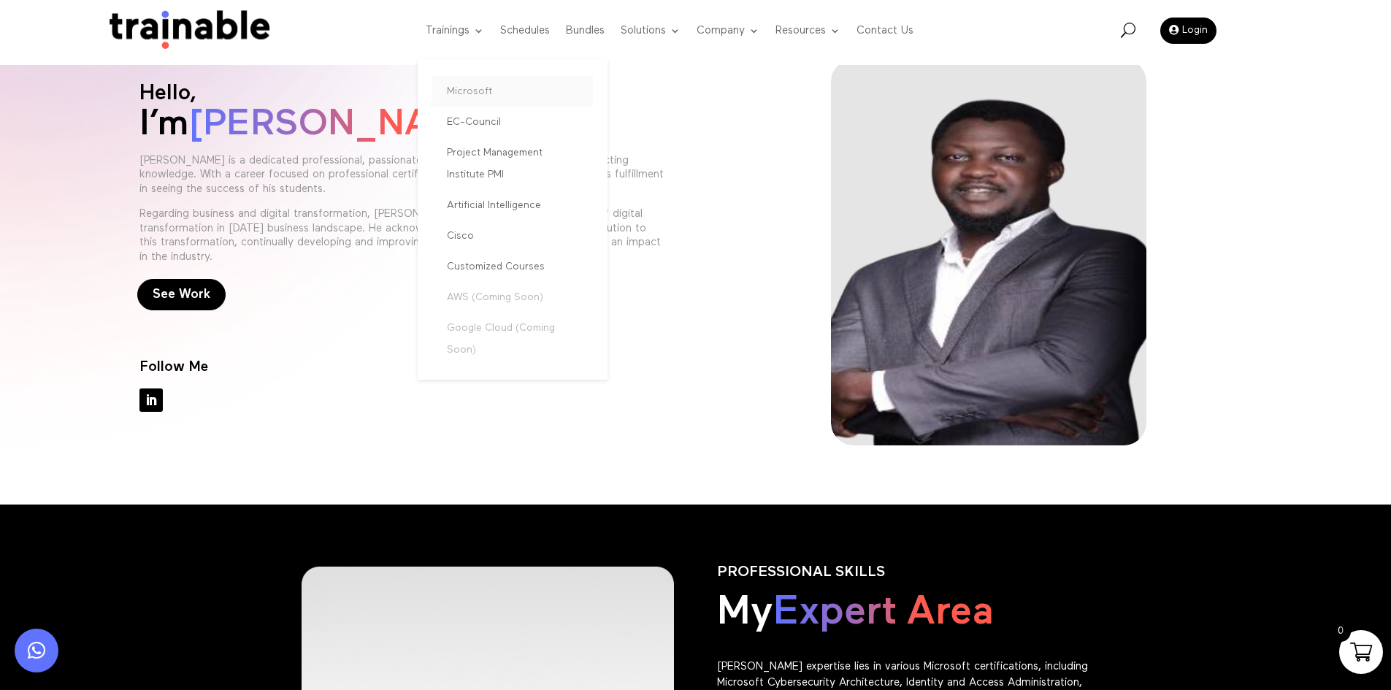
click at [473, 90] on link "Microsoft" at bounding box center [512, 91] width 161 height 31
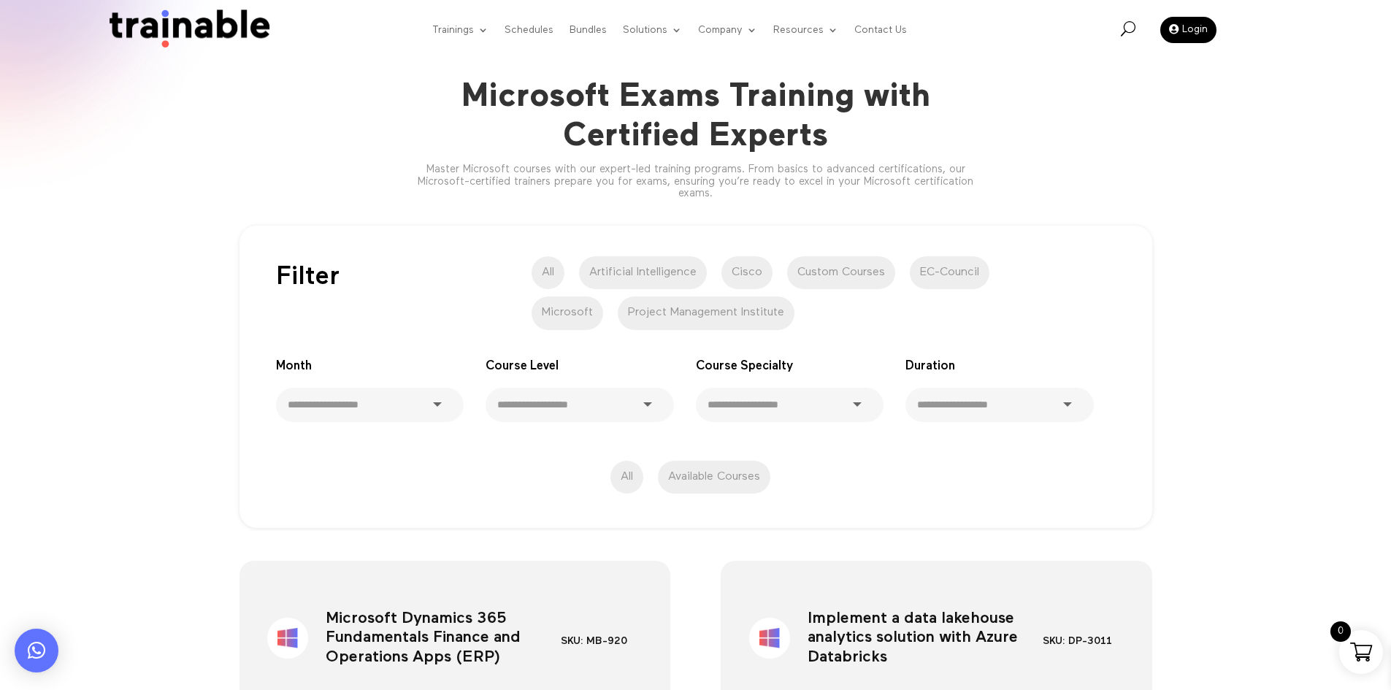
click at [186, 133] on div "Microsoft Exams Training with Certified Experts Master Microsoft courses with o…" at bounding box center [695, 105] width 1391 height 210
click at [547, 270] on label "All" at bounding box center [548, 273] width 33 height 34
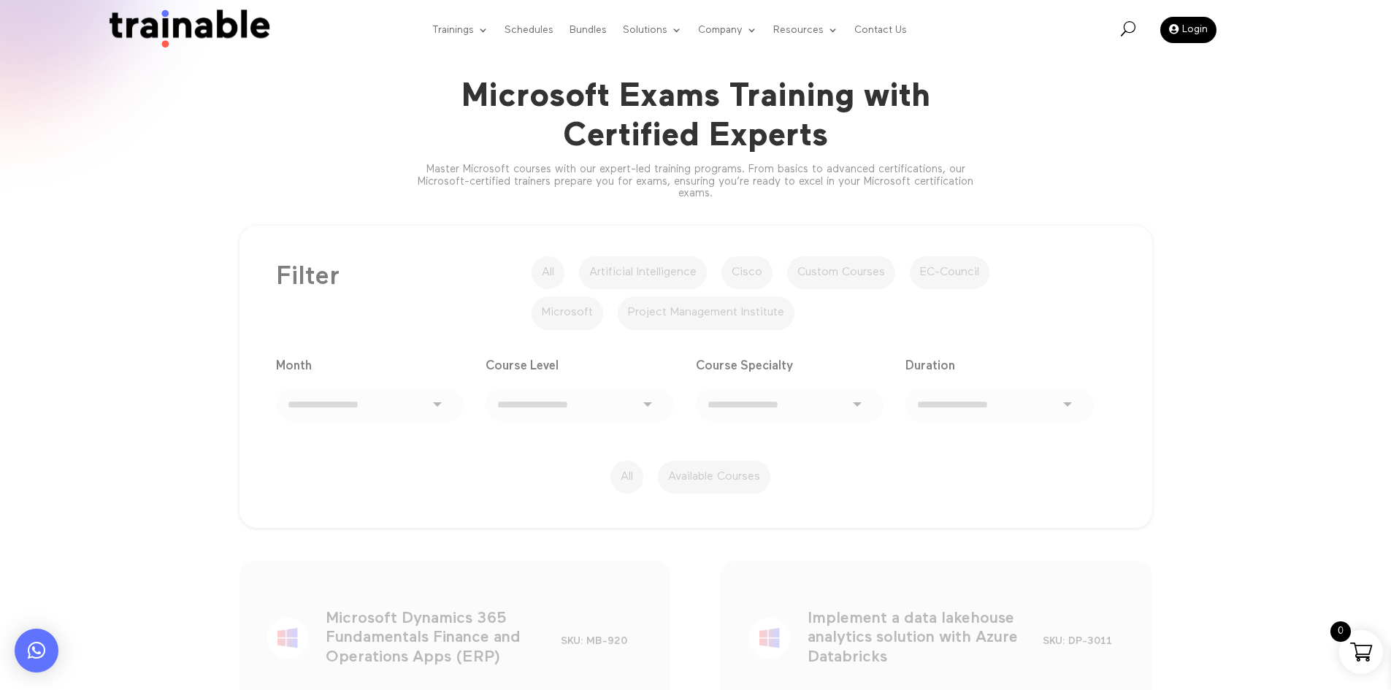
click at [237, 22] on img at bounding box center [185, 30] width 177 height 42
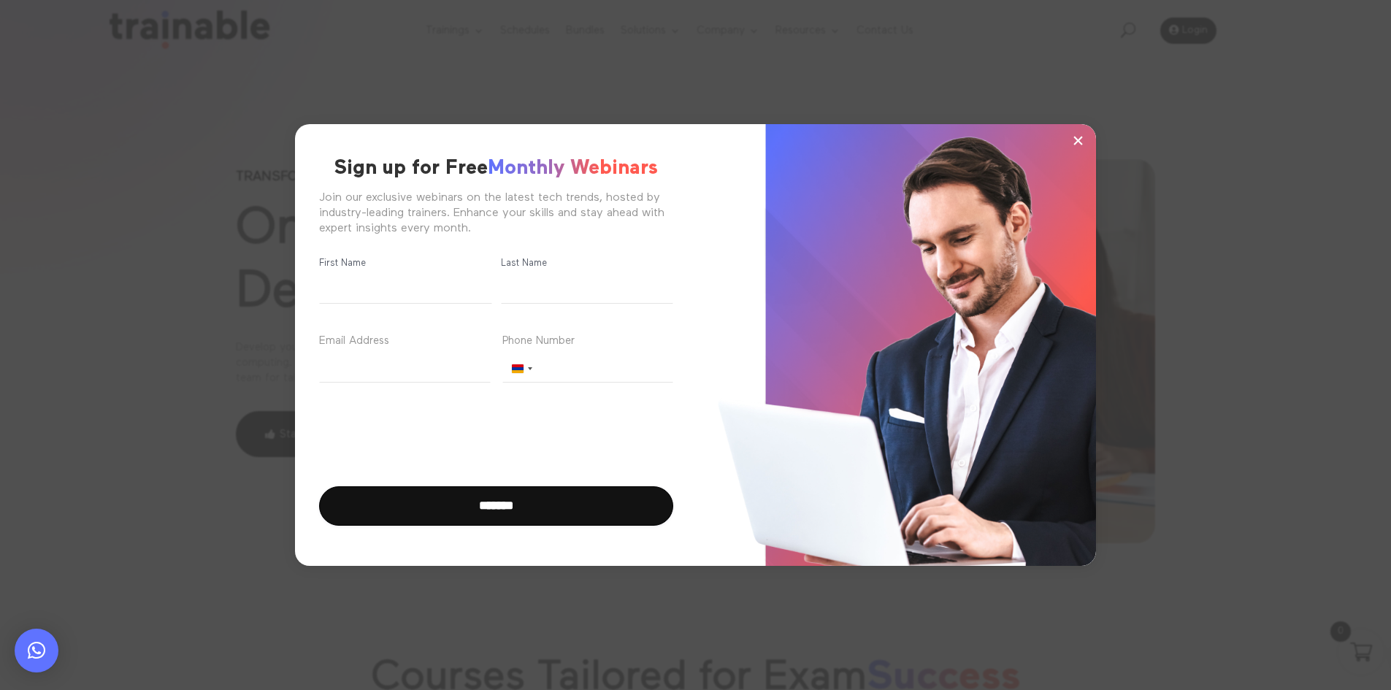
click at [1078, 147] on span "×" at bounding box center [1078, 140] width 12 height 22
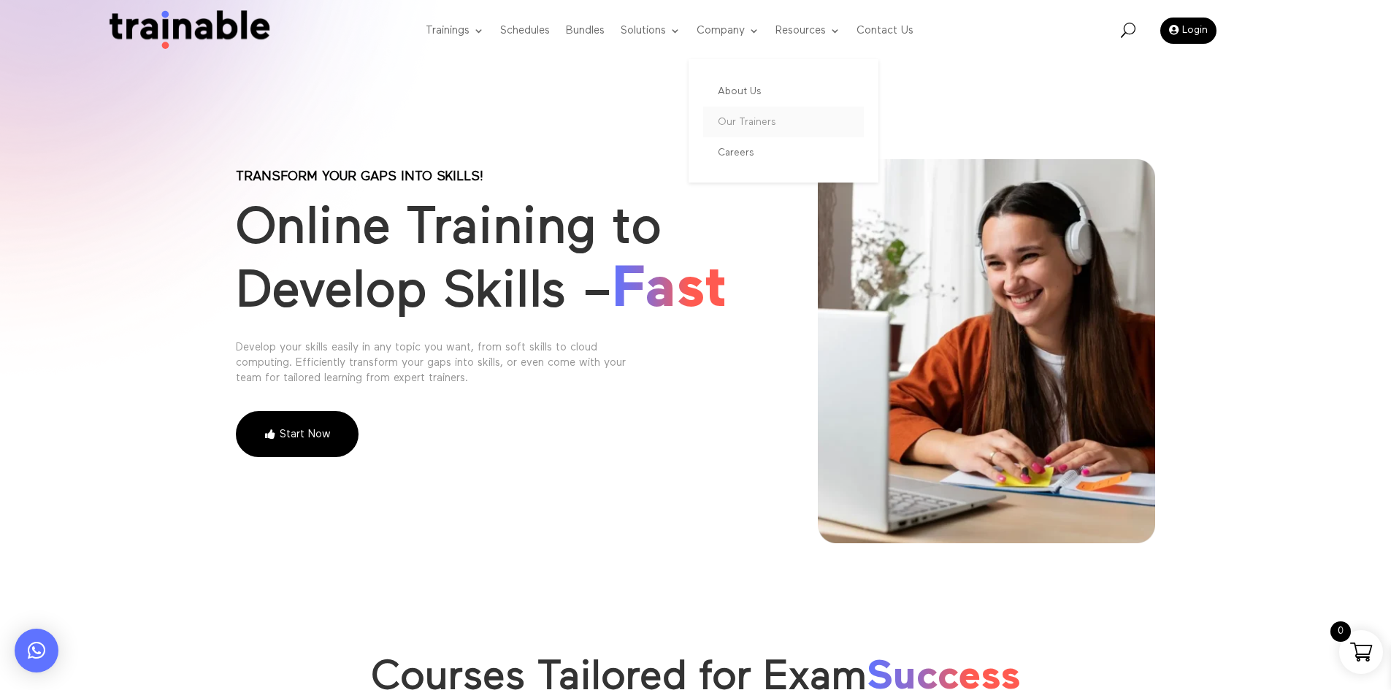
click at [772, 126] on link "Our Trainers" at bounding box center [783, 122] width 161 height 31
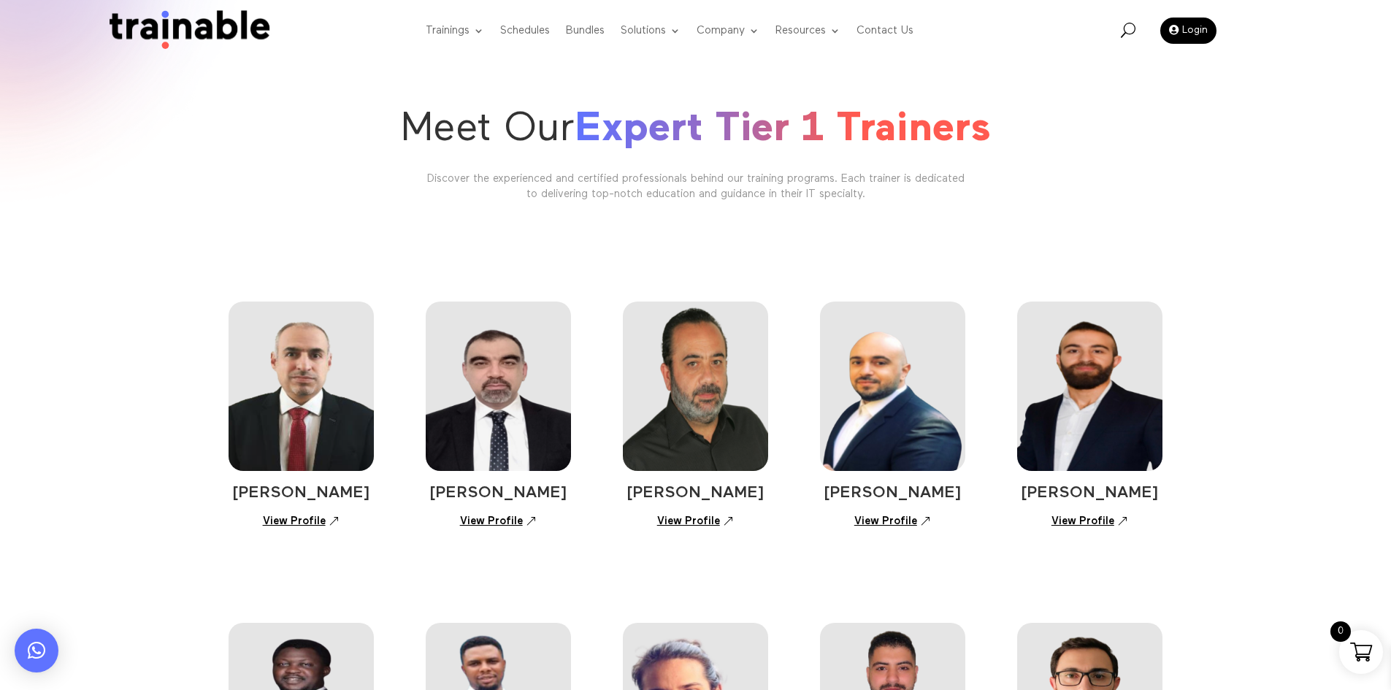
click at [309, 522] on link "View Profile" at bounding box center [301, 522] width 93 height 26
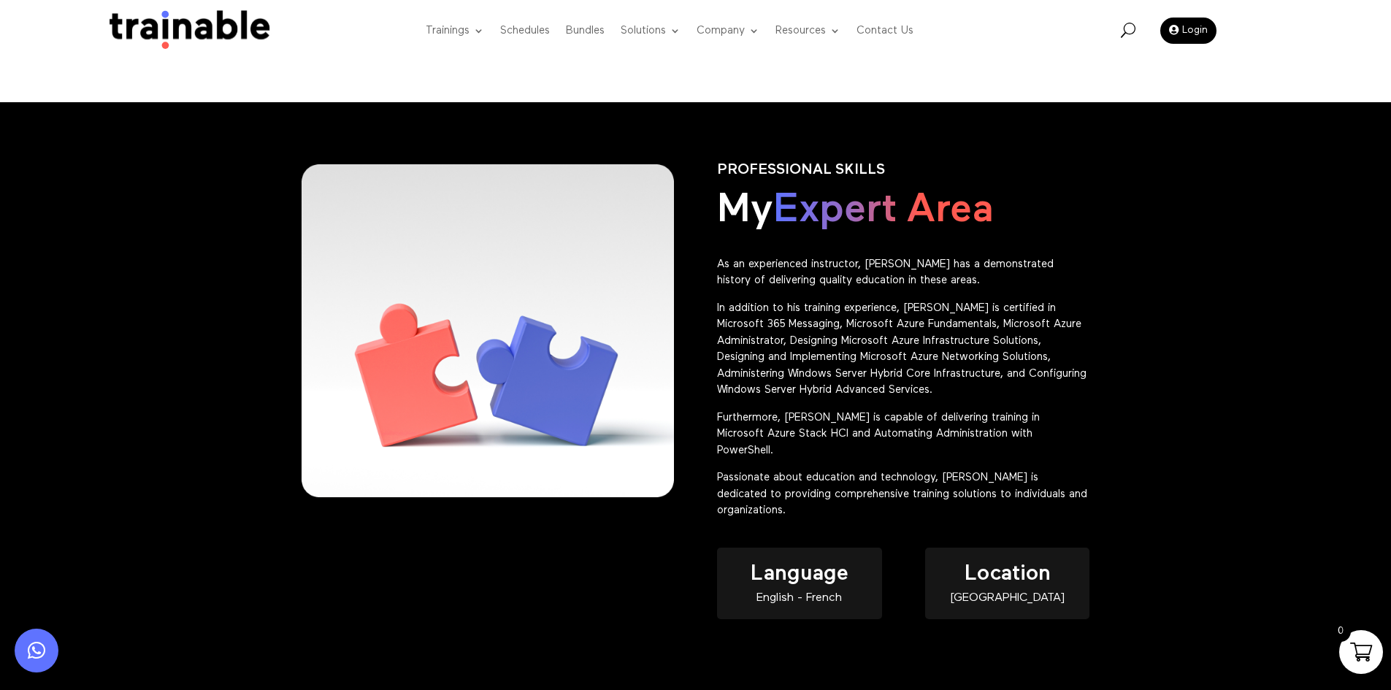
scroll to position [511, 0]
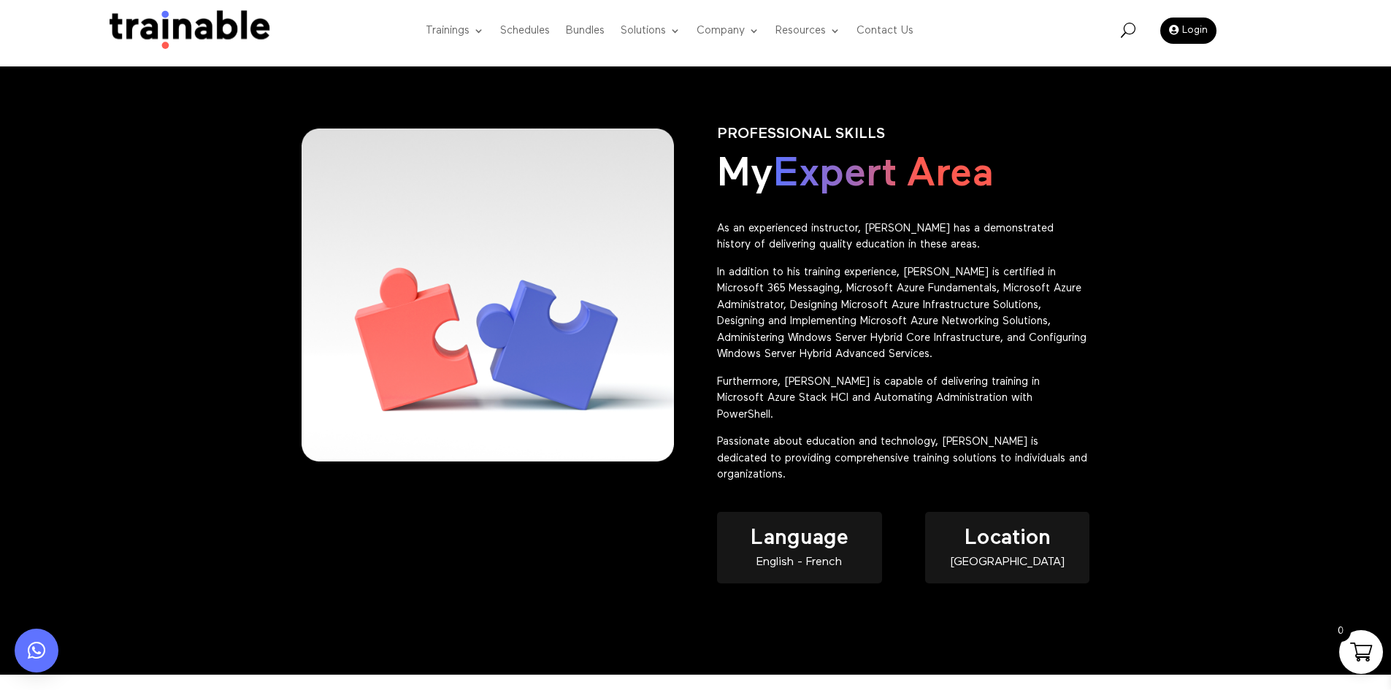
click at [1163, 352] on div "PROFESSIONAL SKILLS My Expert Area As an experienced instructor, [PERSON_NAME] …" at bounding box center [695, 370] width 1391 height 608
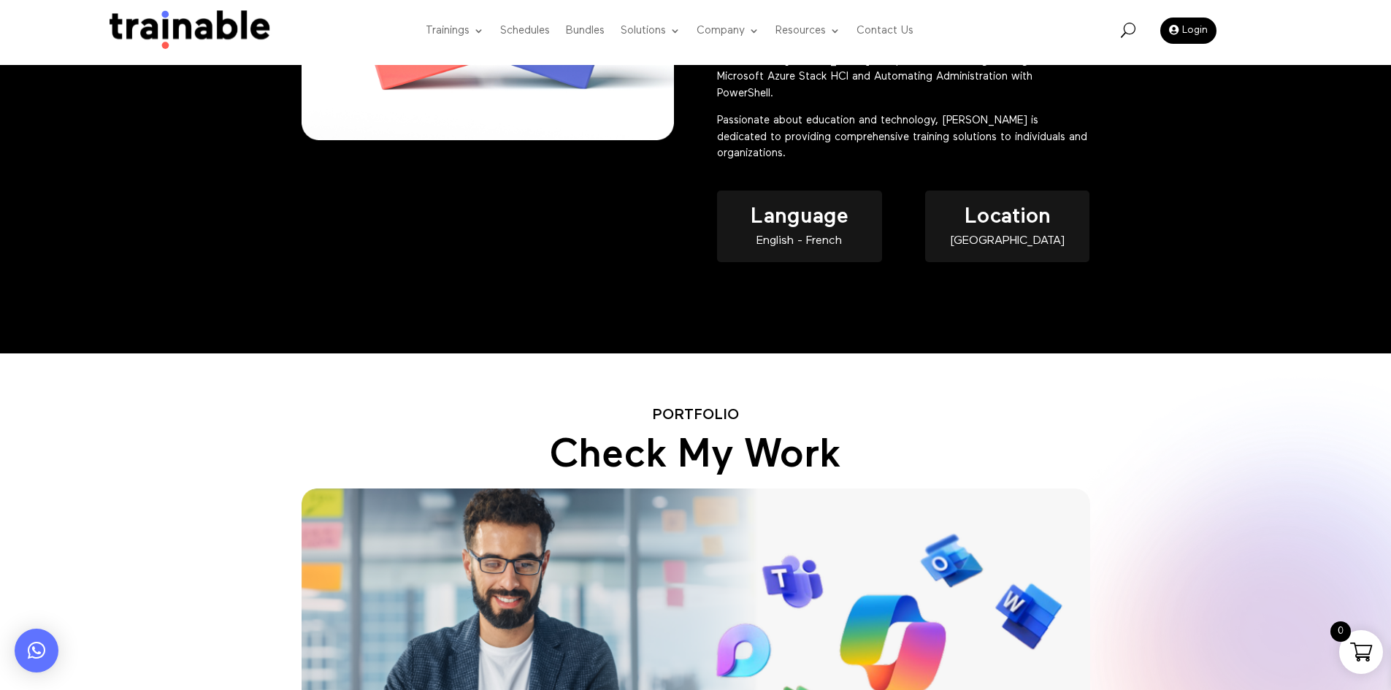
scroll to position [614, 0]
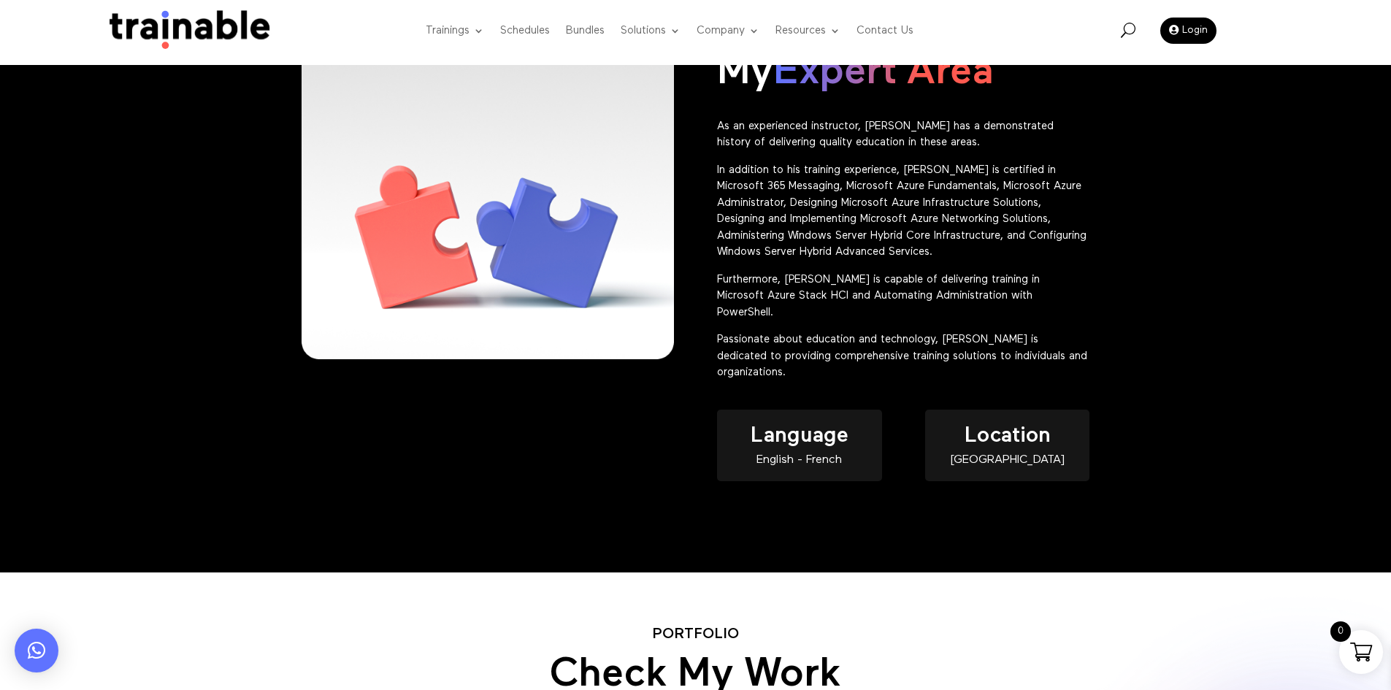
click at [257, 26] on img at bounding box center [185, 31] width 177 height 42
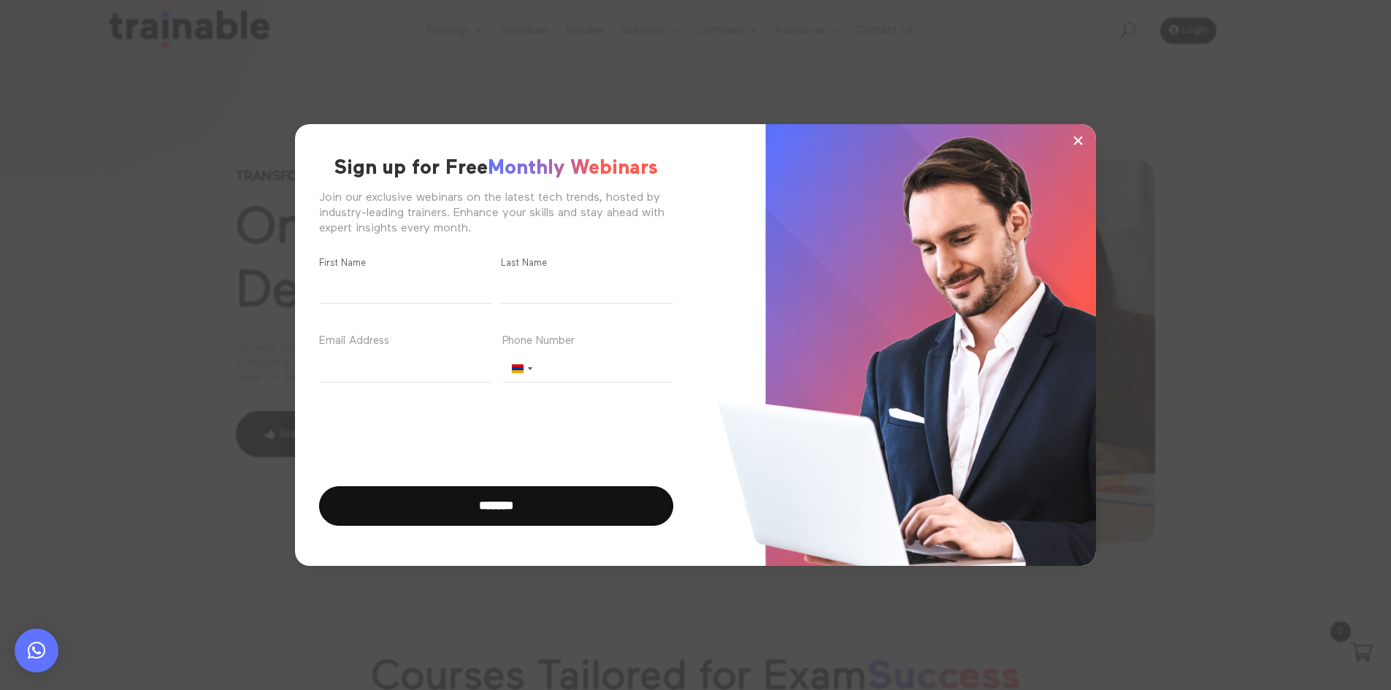
click at [1071, 144] on button "×" at bounding box center [1078, 140] width 22 height 22
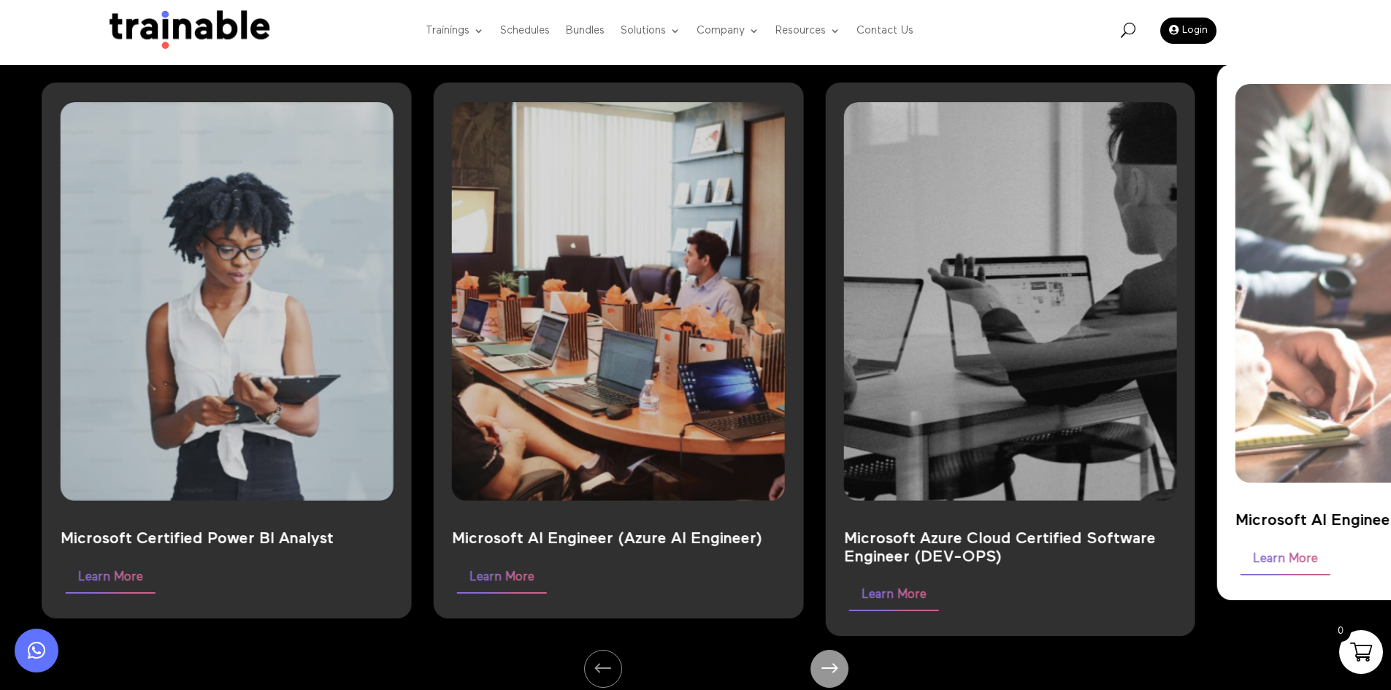
scroll to position [1096, 0]
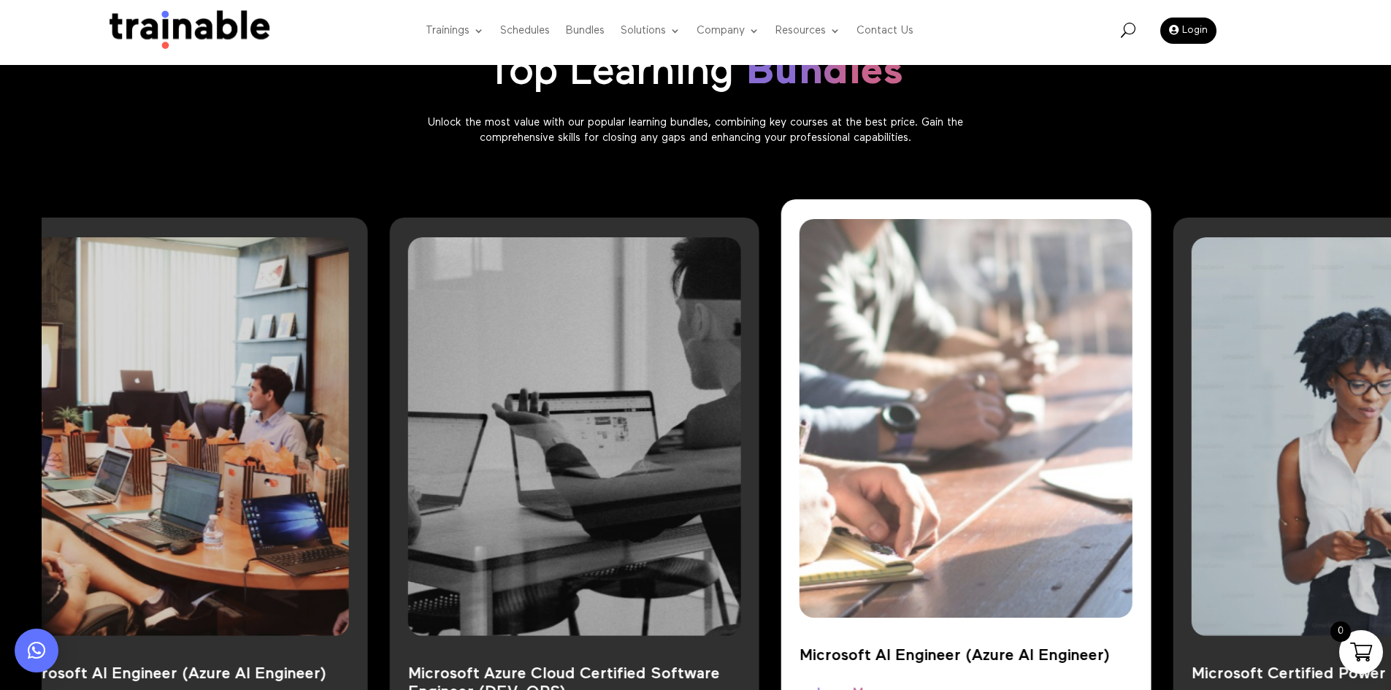
drag, startPoint x: 1270, startPoint y: 374, endPoint x: 1057, endPoint y: 375, distance: 213.3
click at [1047, 376] on img at bounding box center [966, 418] width 433 height 519
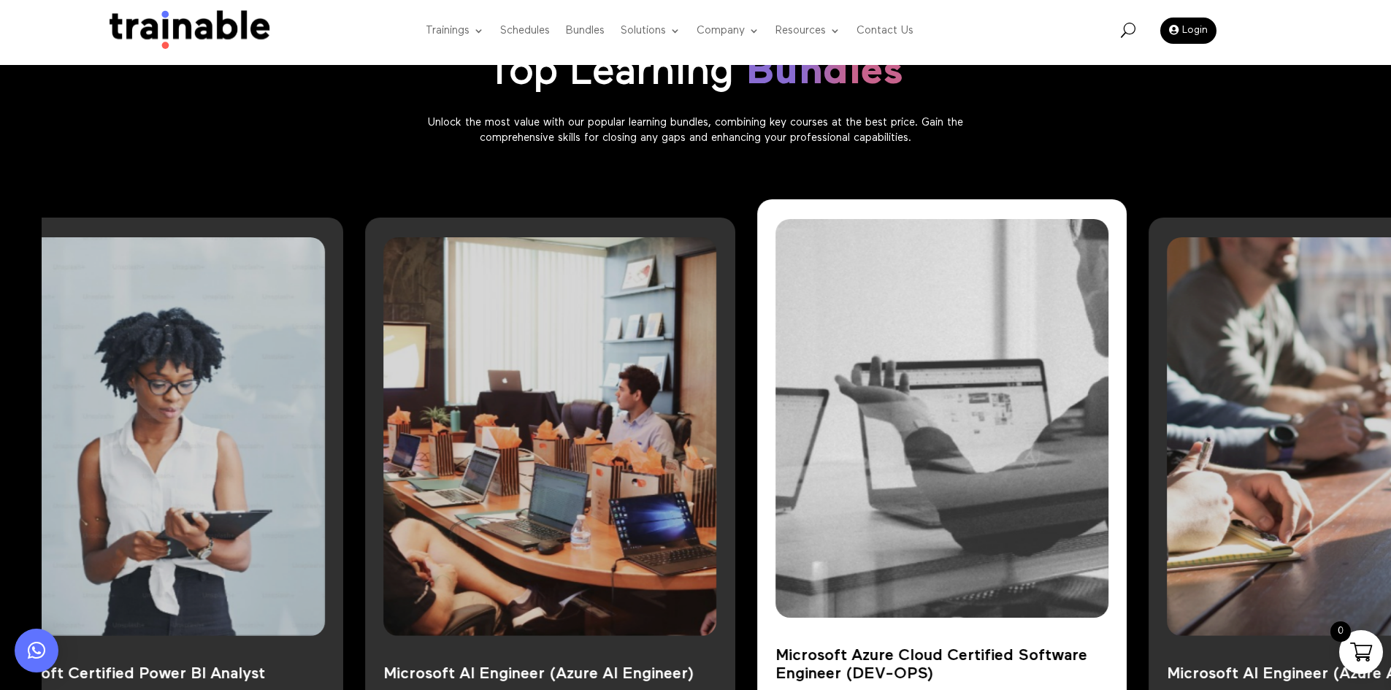
drag, startPoint x: 638, startPoint y: 350, endPoint x: 1017, endPoint y: 309, distance: 380.5
click at [1006, 309] on img at bounding box center [942, 418] width 433 height 519
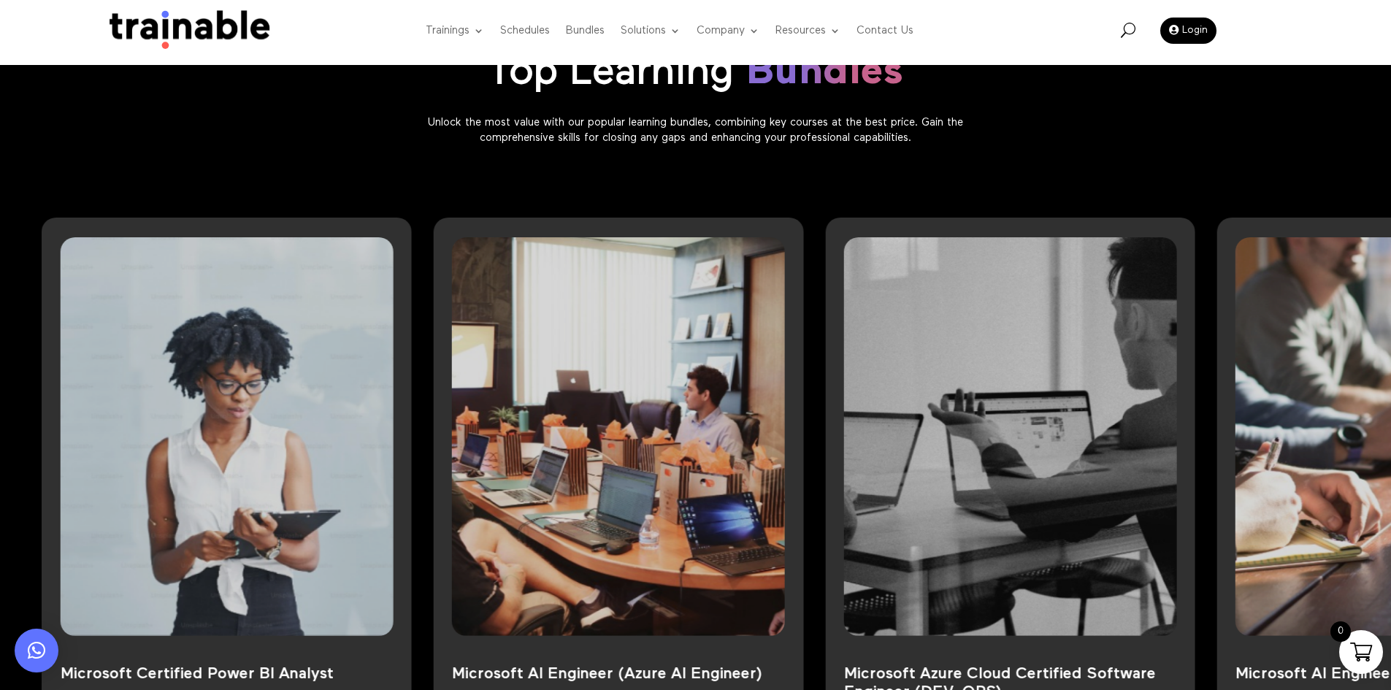
scroll to position [1242, 0]
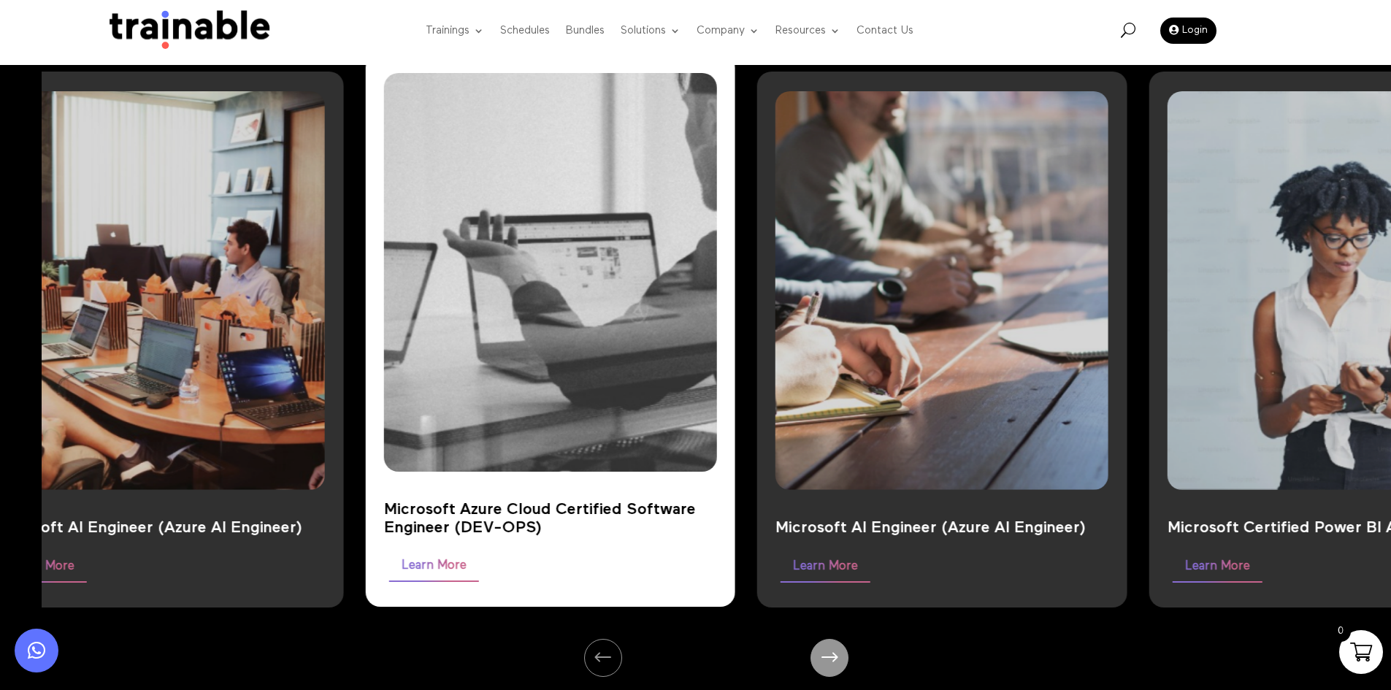
drag, startPoint x: 868, startPoint y: 204, endPoint x: 276, endPoint y: 311, distance: 601.3
click at [334, 310] on img at bounding box center [550, 272] width 433 height 519
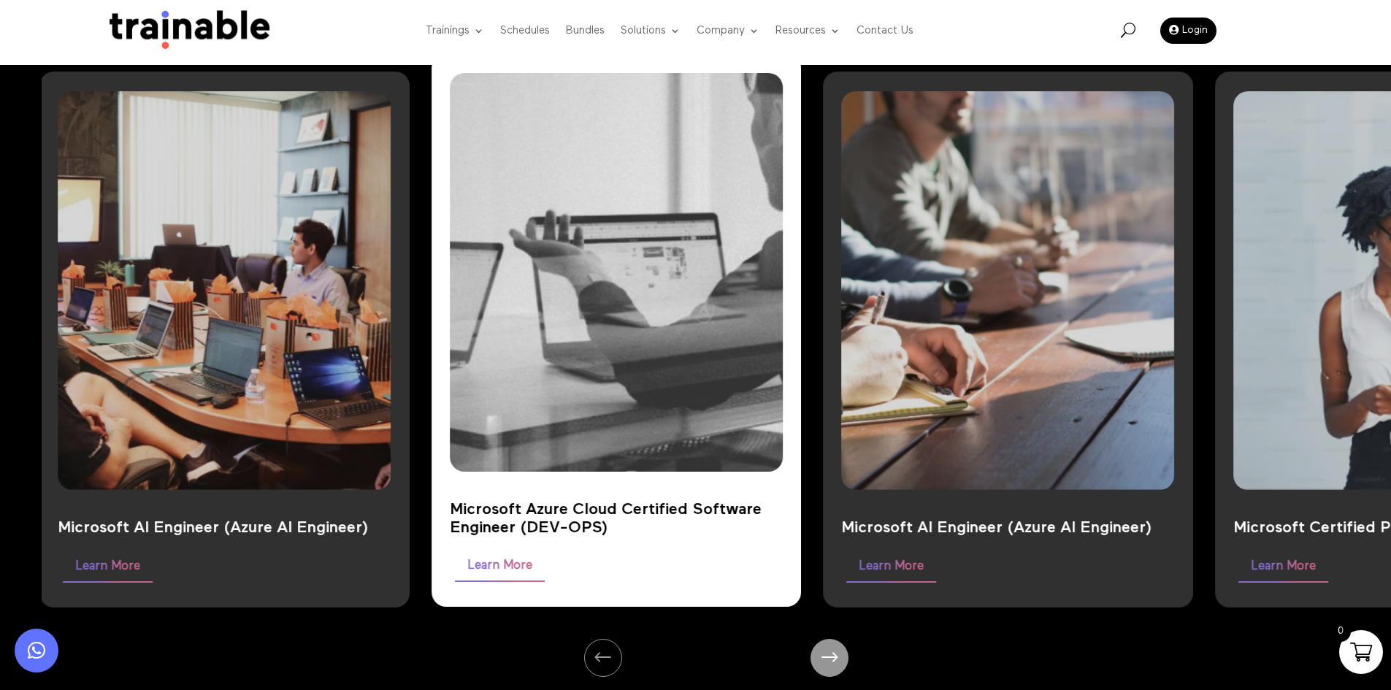
drag, startPoint x: 587, startPoint y: 270, endPoint x: 199, endPoint y: 300, distance: 389.7
click at [400, 286] on img at bounding box center [616, 272] width 433 height 519
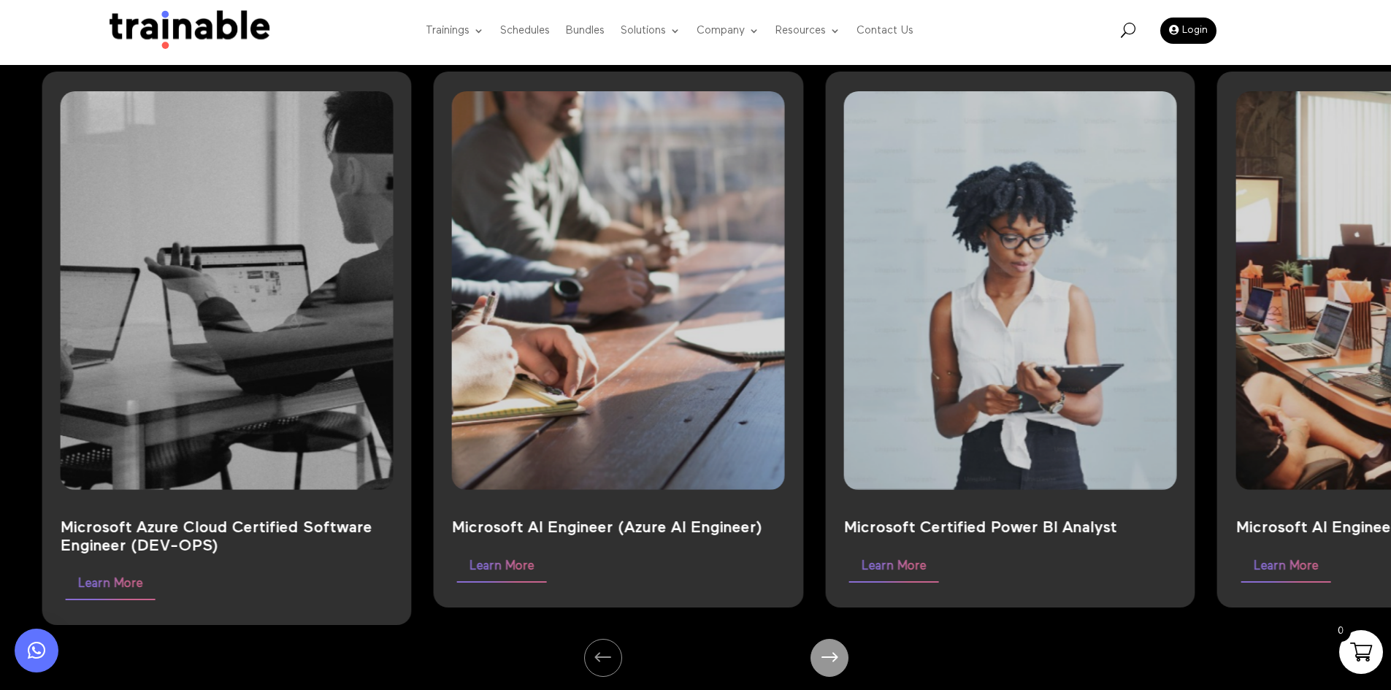
drag, startPoint x: 419, startPoint y: 263, endPoint x: 15, endPoint y: 359, distance: 415.3
click at [37, 351] on div "Top Learning Bundles Unlock the most value with our popular learning bundles, c…" at bounding box center [695, 290] width 1391 height 825
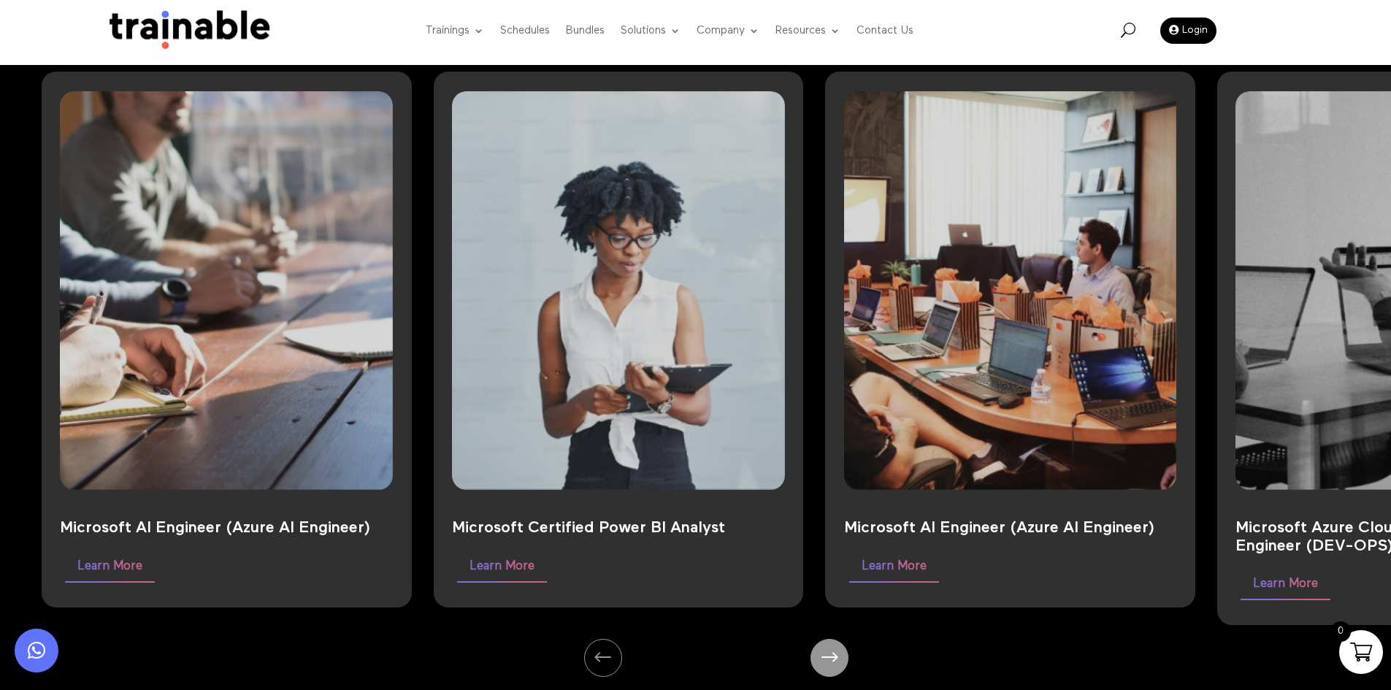
drag, startPoint x: 183, startPoint y: 316, endPoint x: -124, endPoint y: 359, distance: 310.4
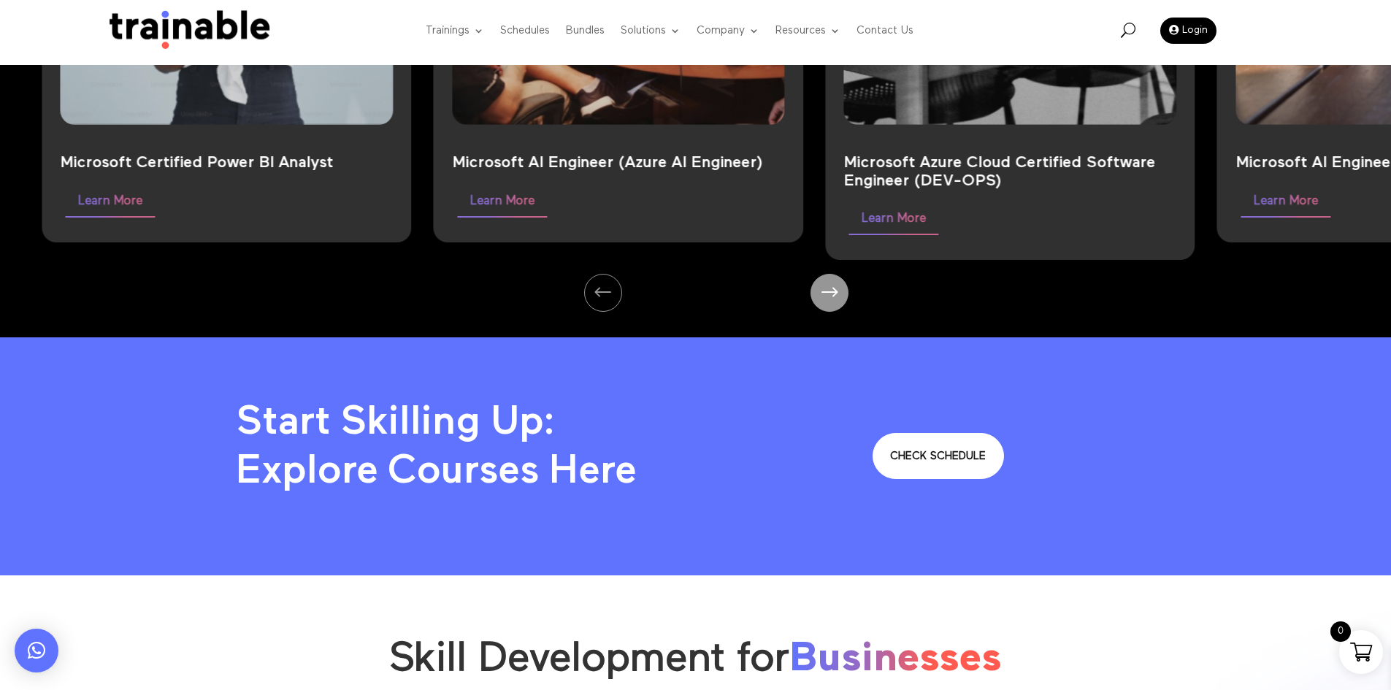
scroll to position [1096, 0]
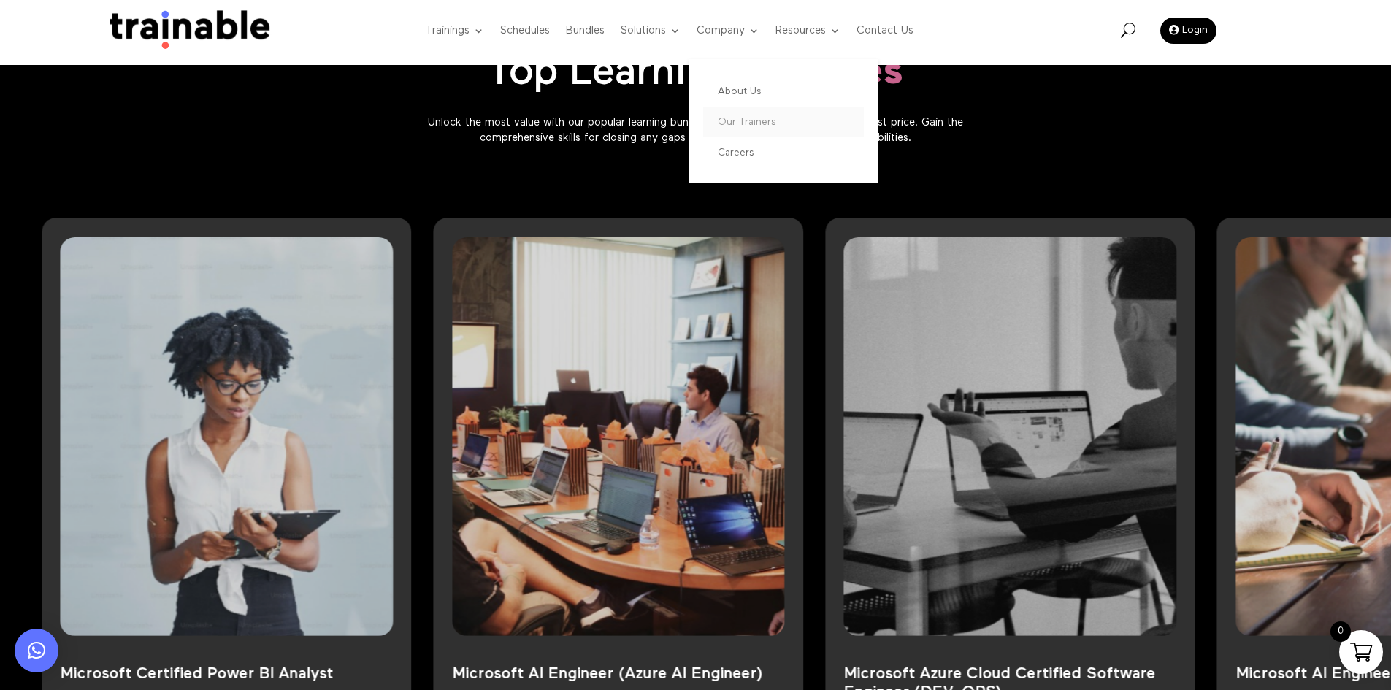
click at [758, 122] on link "Our Trainers" at bounding box center [783, 122] width 161 height 31
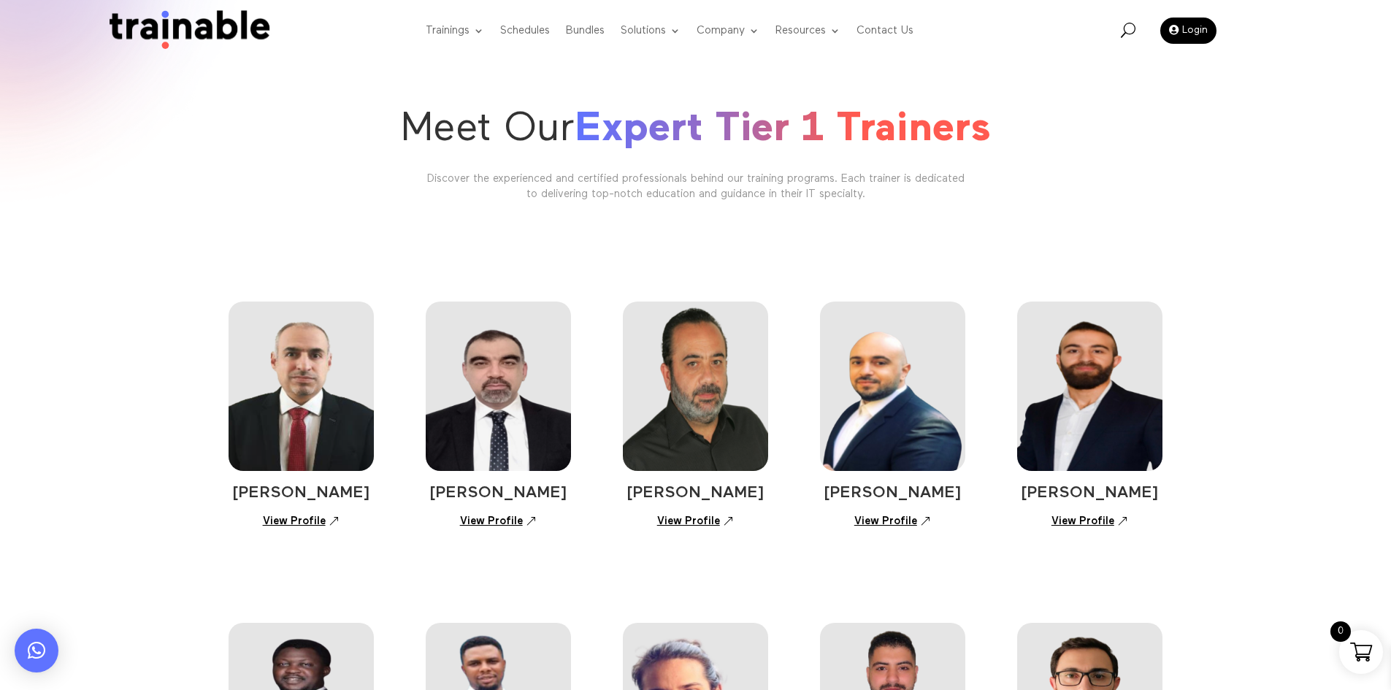
click at [334, 430] on img at bounding box center [302, 386] width 146 height 169
click at [290, 517] on link "View Profile" at bounding box center [301, 522] width 93 height 26
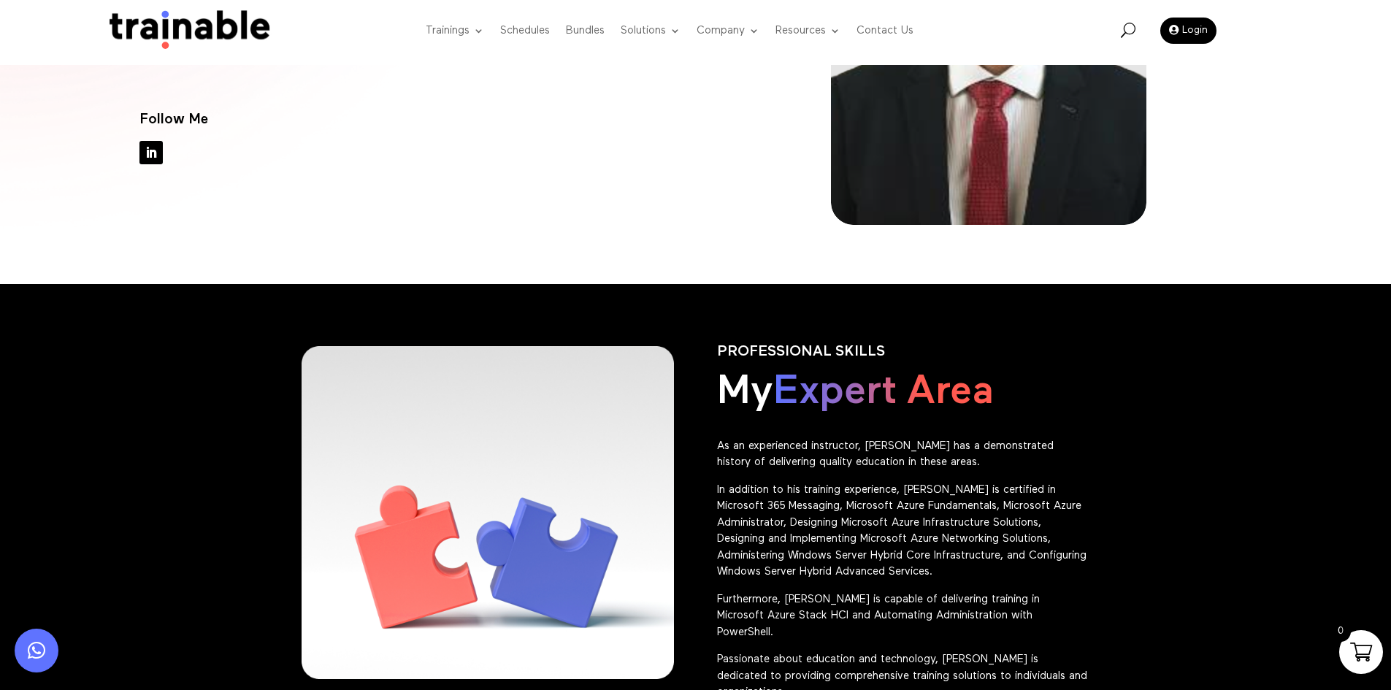
scroll to position [292, 0]
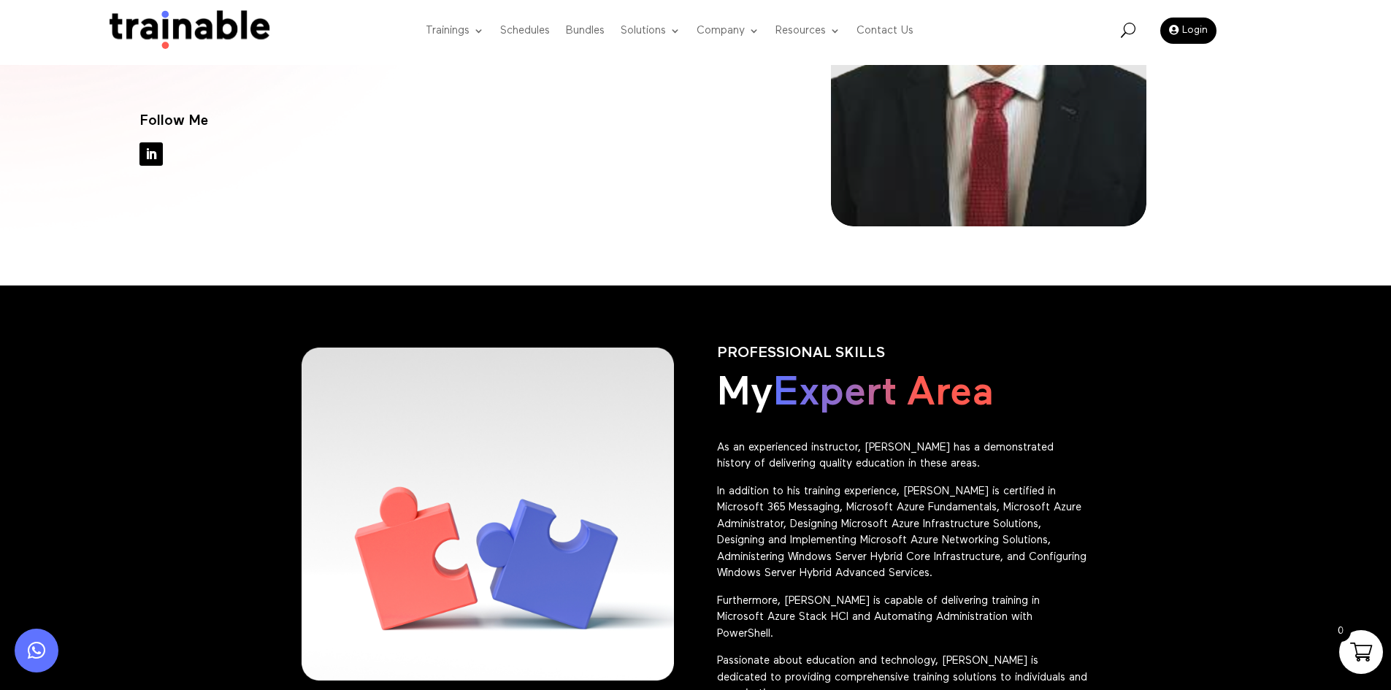
click at [526, 196] on div "Hello, I’m [PERSON_NAME] El [PERSON_NAME] is a Microsoft tier one Trainer with …" at bounding box center [403, 33] width 526 height 386
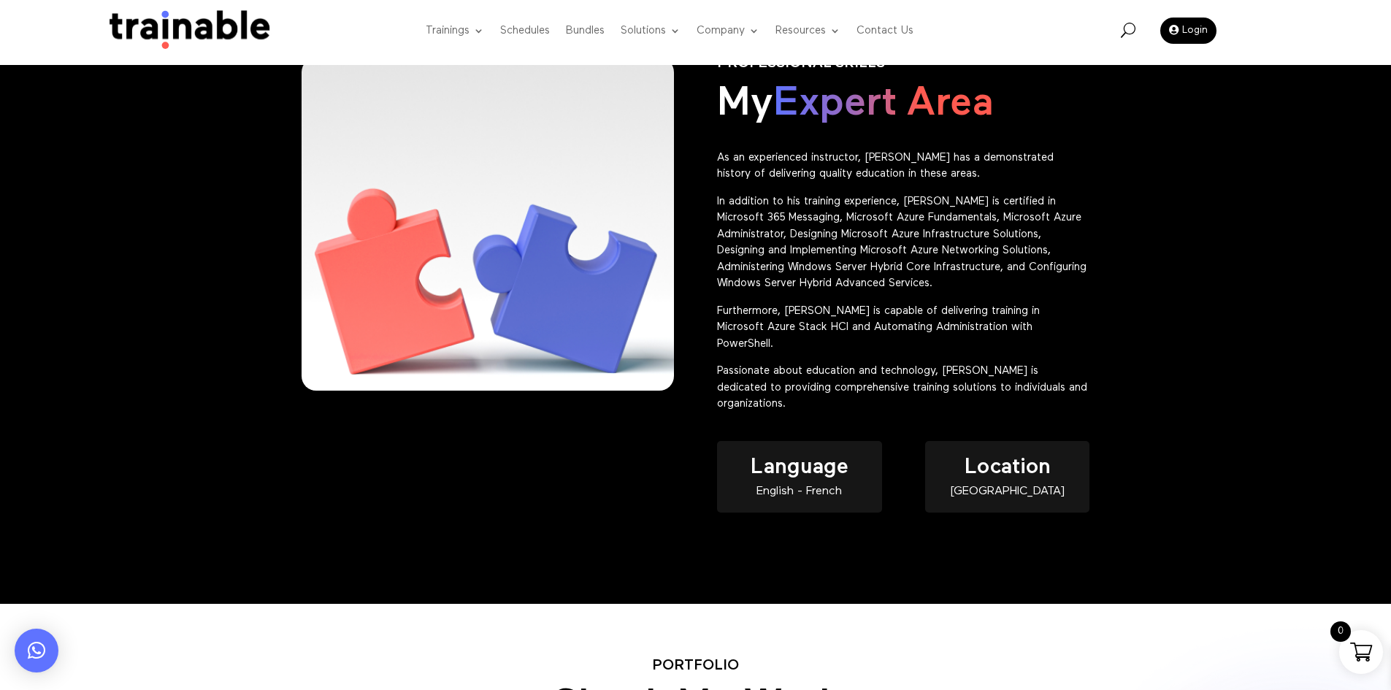
scroll to position [511, 0]
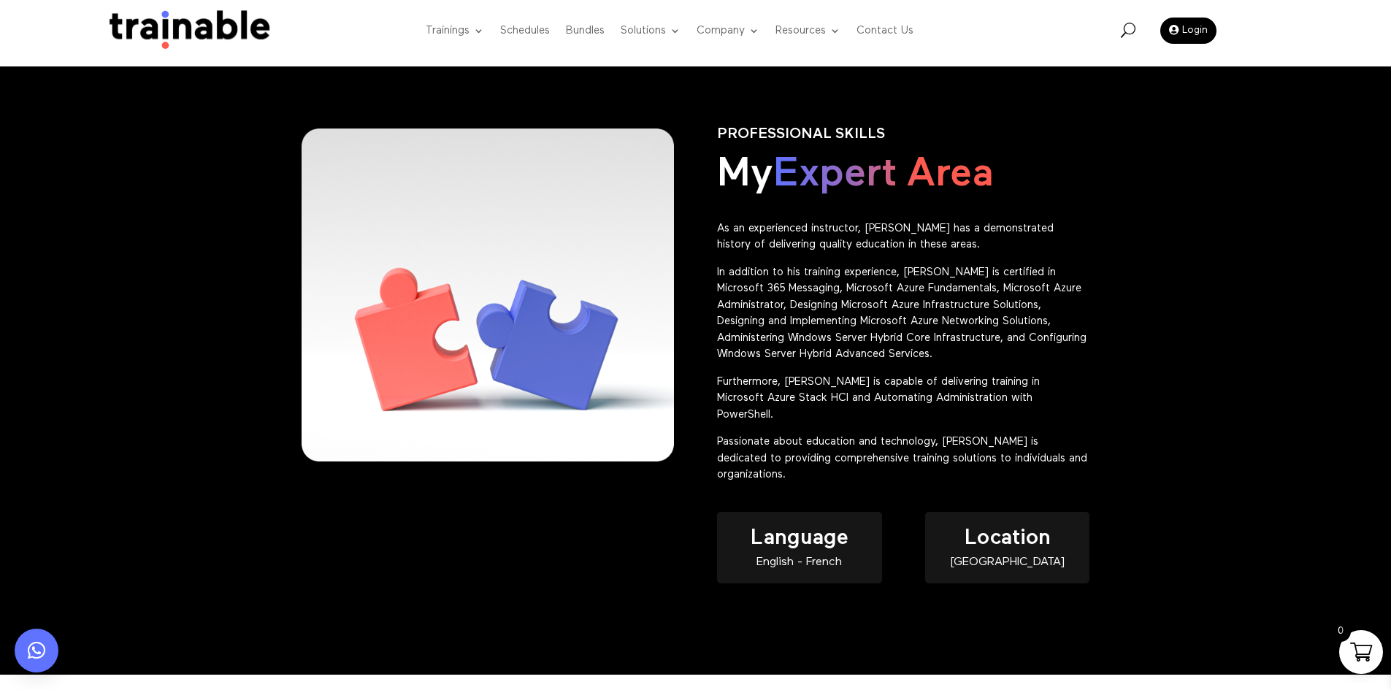
click at [1215, 294] on div "PROFESSIONAL SKILLS My Expert Area As an experienced instructor, [PERSON_NAME] …" at bounding box center [695, 370] width 1391 height 608
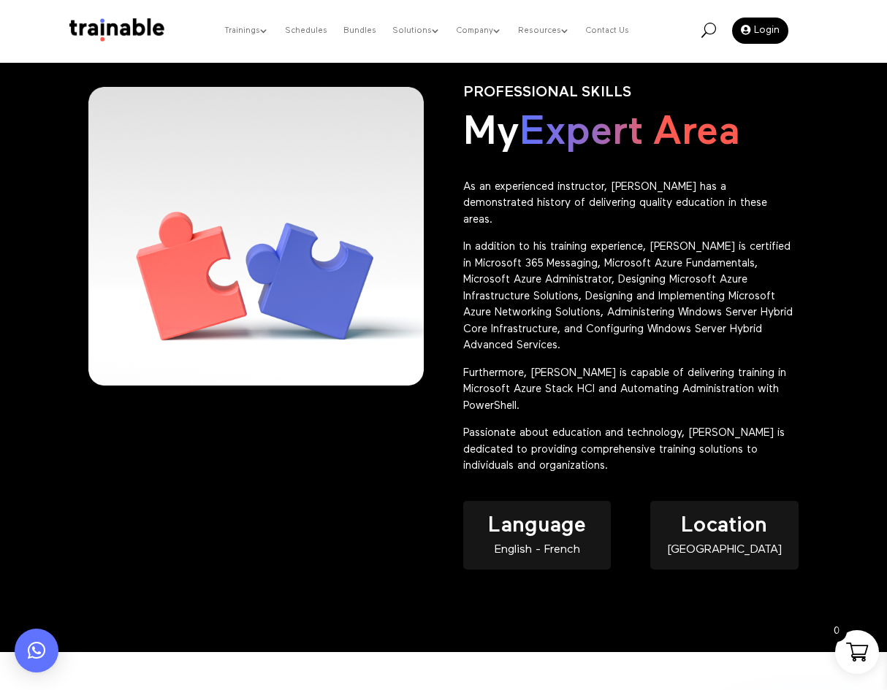
scroll to position [293, 0]
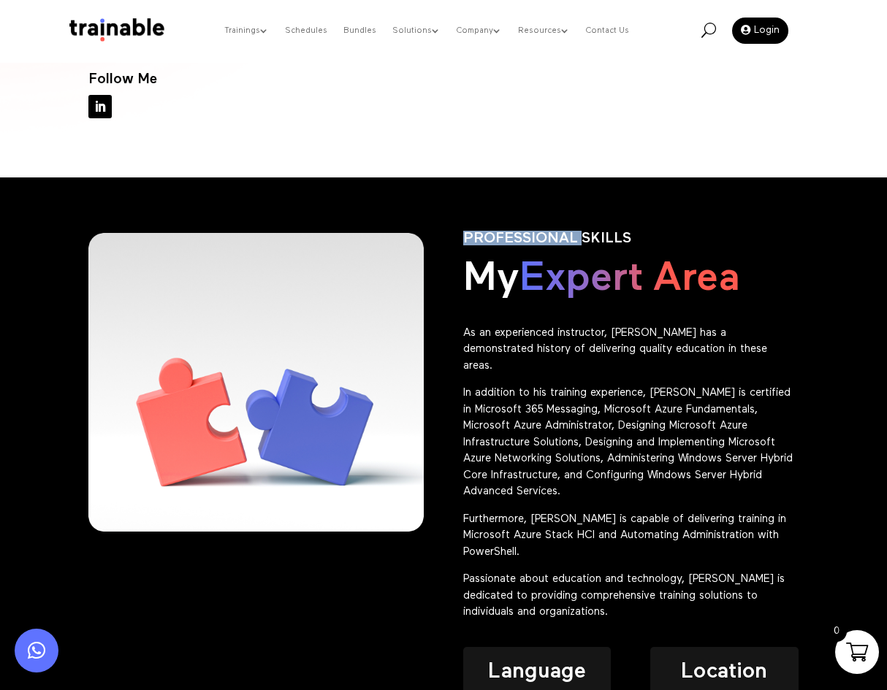
click at [553, 232] on p "PROFESSIONAL SKILLS" at bounding box center [630, 238] width 335 height 12
copy div "PROFESSIONAL SKILLS"
click at [514, 385] on p "In addition to his training experience, [PERSON_NAME] is certified in Microsoft…" at bounding box center [630, 448] width 335 height 126
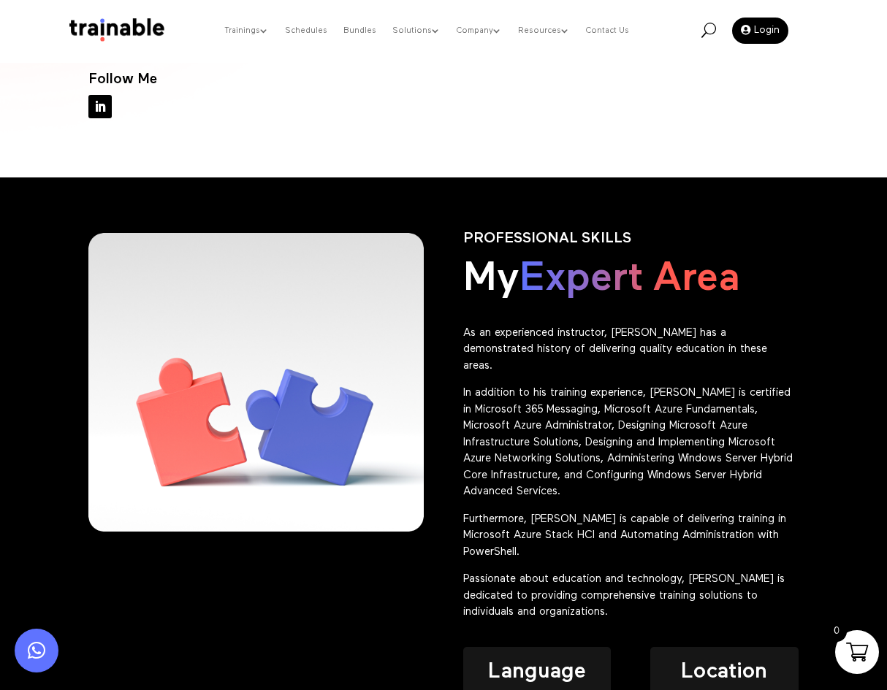
click at [631, 325] on p "As an experienced instructor, [PERSON_NAME] has a demonstrated history of deliv…" at bounding box center [630, 355] width 335 height 61
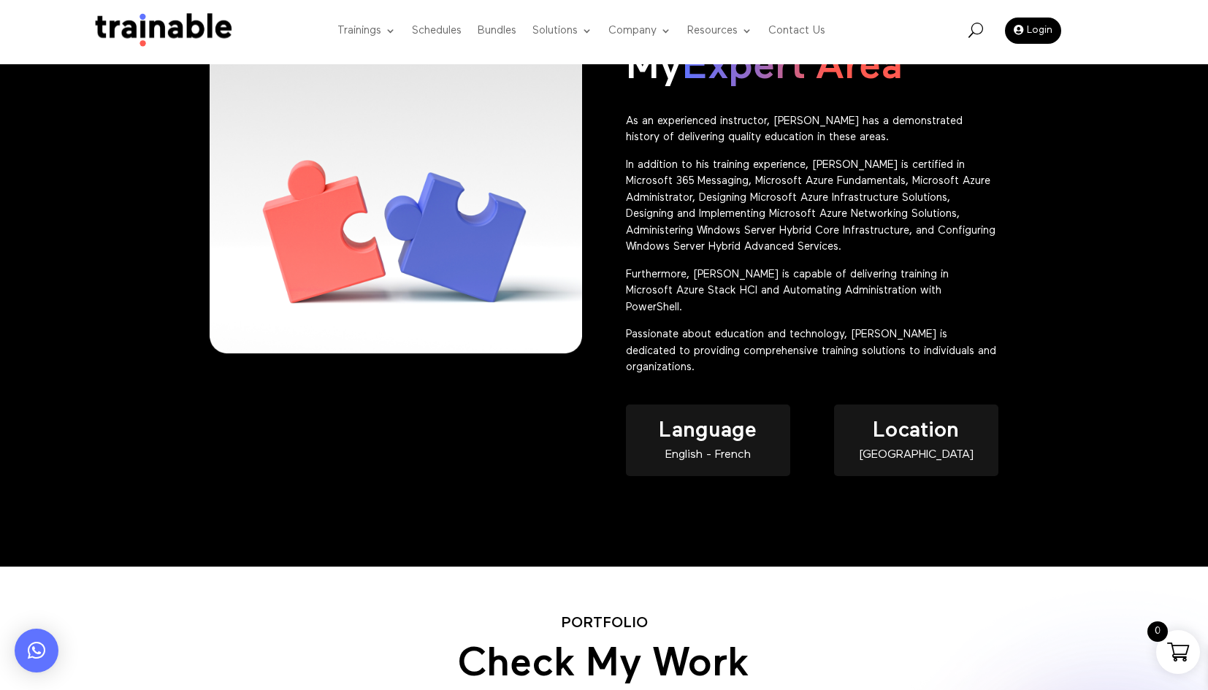
scroll to position [473, 0]
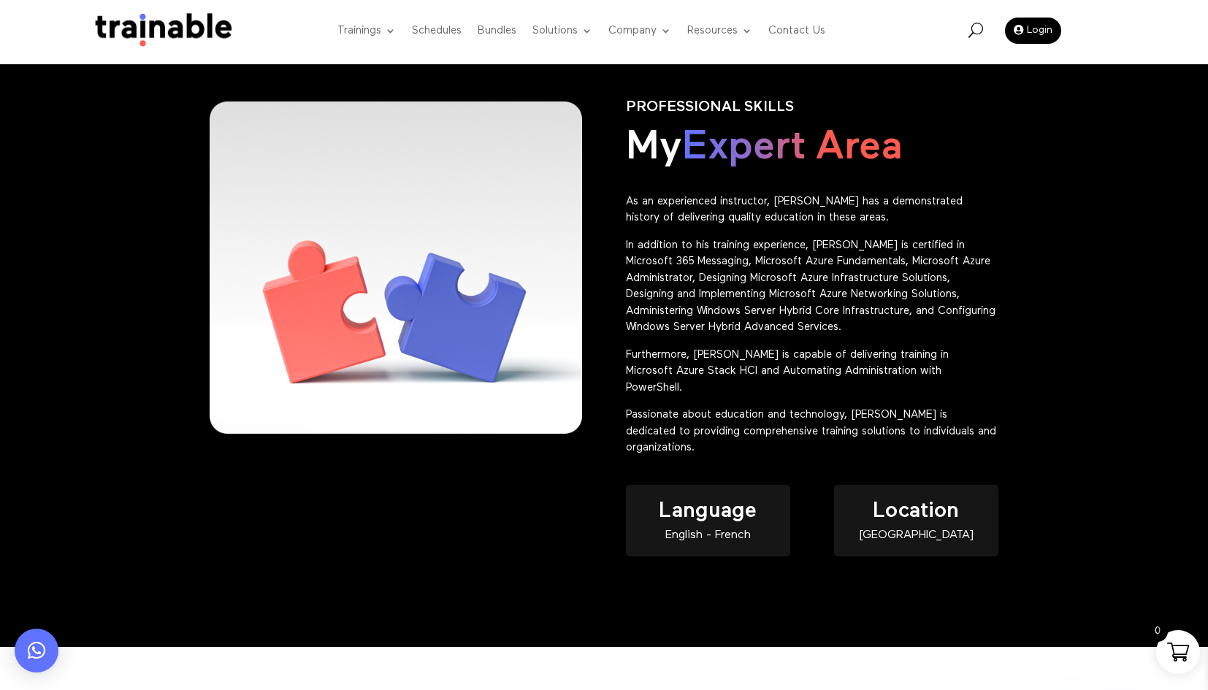
click at [762, 485] on div "Language English - French" at bounding box center [708, 521] width 164 height 72
click at [754, 485] on div "Language English - French" at bounding box center [708, 521] width 164 height 72
click at [747, 485] on div "Language English - French" at bounding box center [708, 521] width 164 height 72
click at [746, 500] on span "Language" at bounding box center [708, 511] width 98 height 22
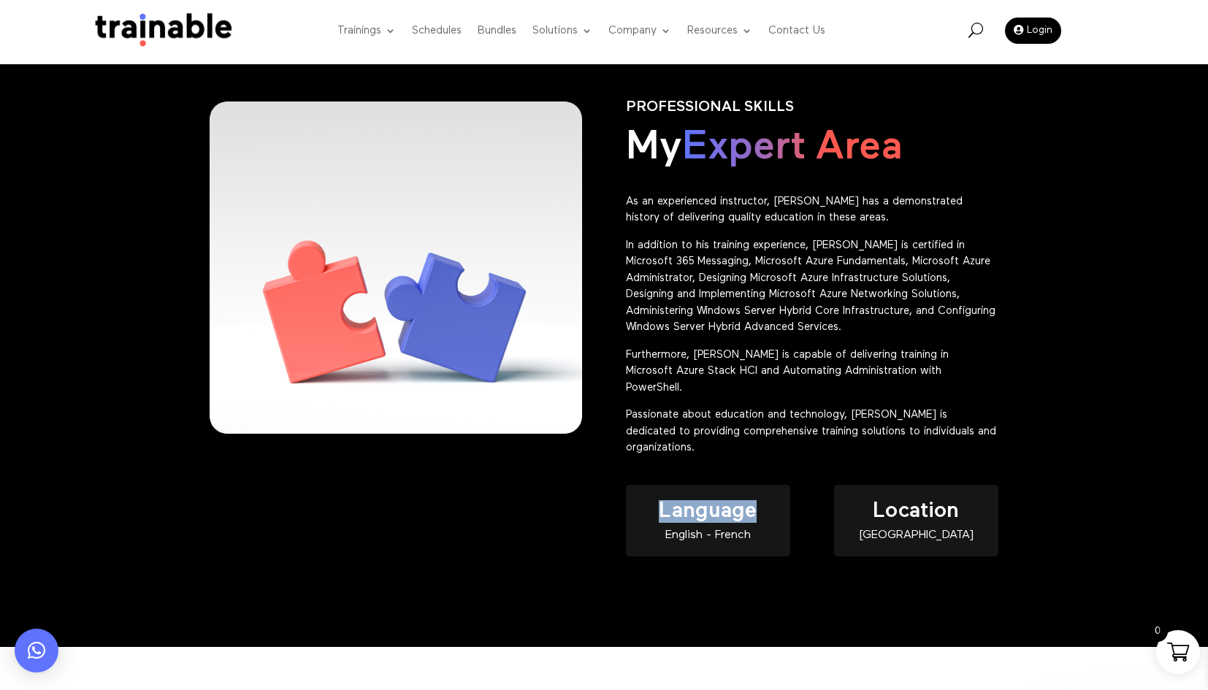
click at [746, 500] on span "Language" at bounding box center [708, 511] width 98 height 22
copy div "Language"
click at [885, 247] on p "In addition to his training experience, [PERSON_NAME] is certified in Microsoft…" at bounding box center [812, 292] width 373 height 110
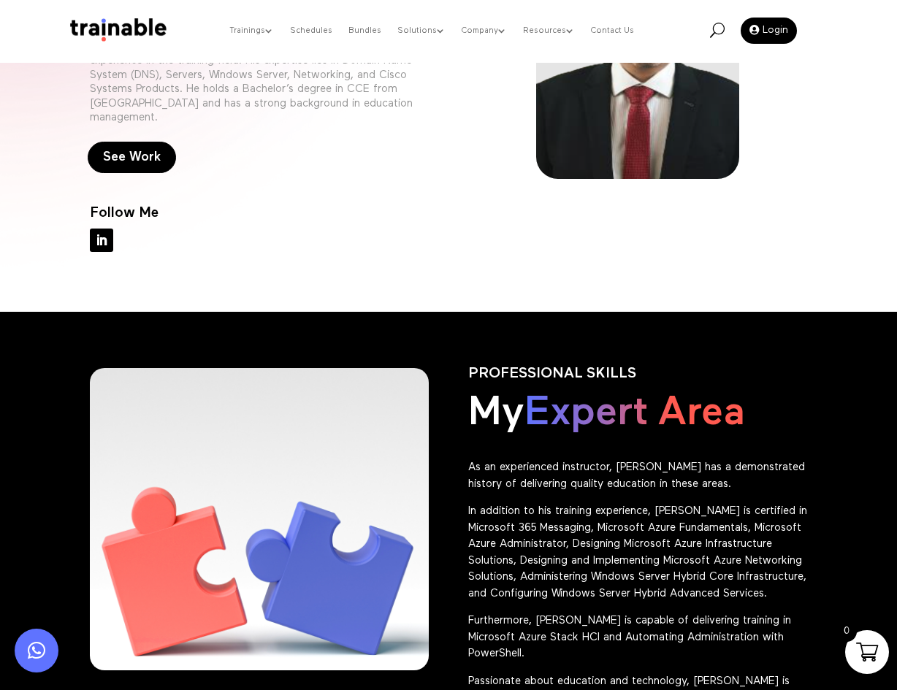
scroll to position [219, 0]
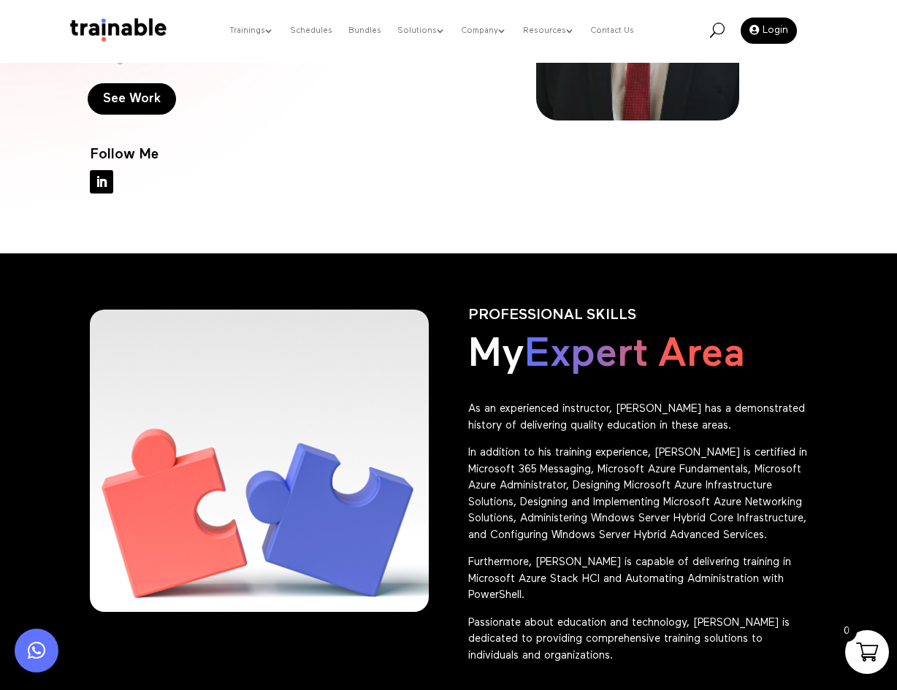
click at [286, 551] on img at bounding box center [259, 460] width 440 height 393
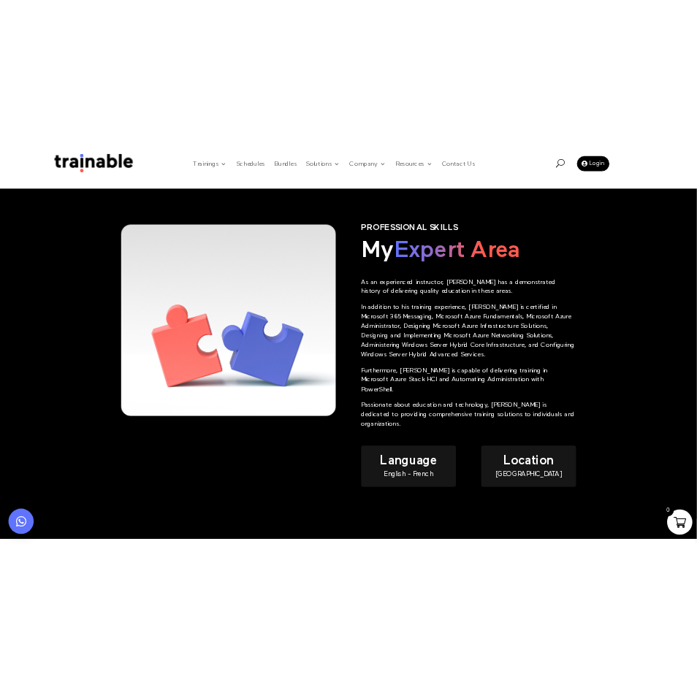
scroll to position [437, 0]
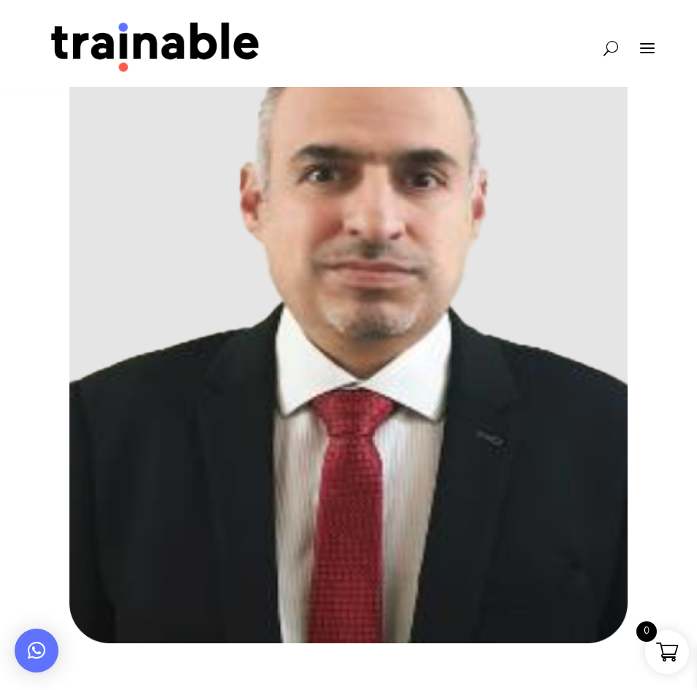
click at [595, 302] on img at bounding box center [347, 302] width 557 height 683
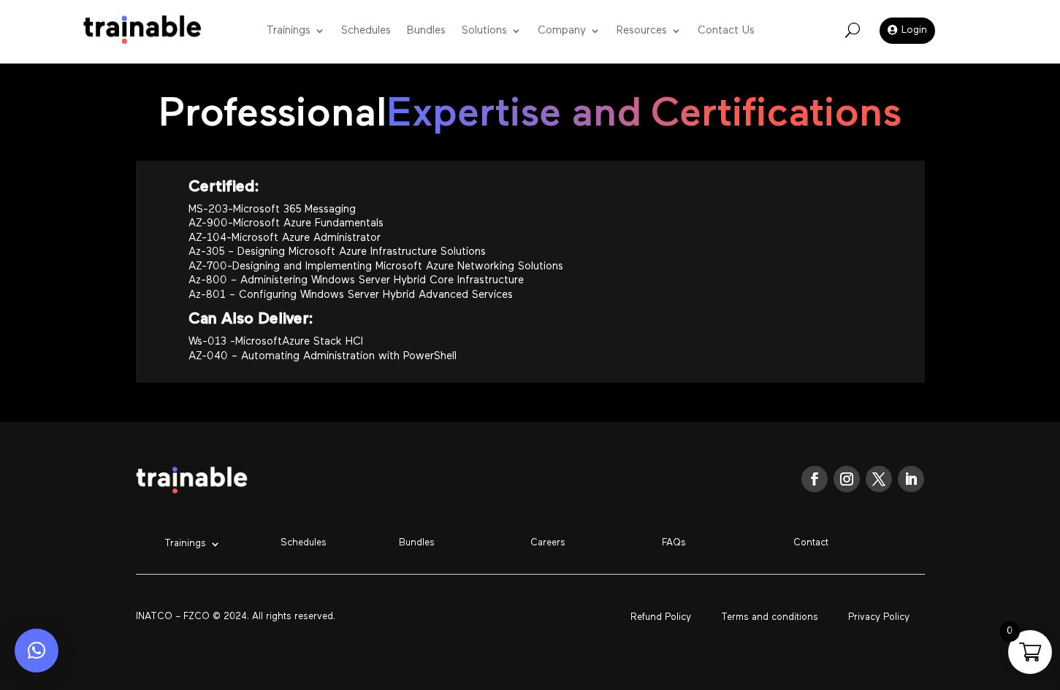
scroll to position [1640, 0]
